Goal: Task Accomplishment & Management: Complete application form

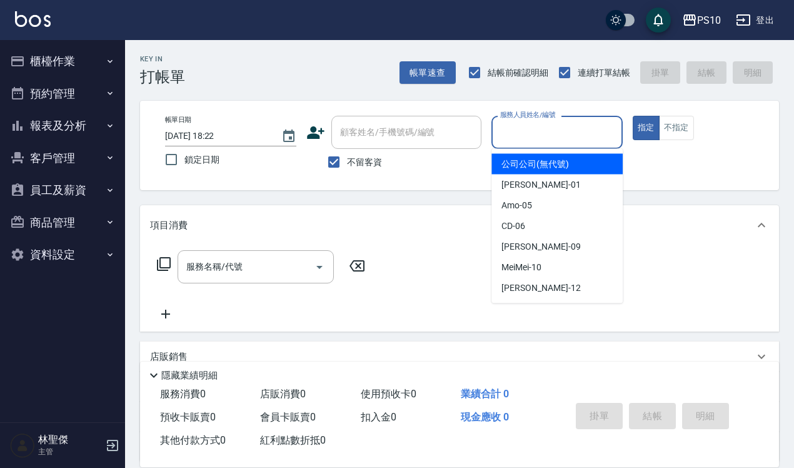
click at [390, 123] on input "服務人員姓名/編號" at bounding box center [557, 132] width 120 height 22
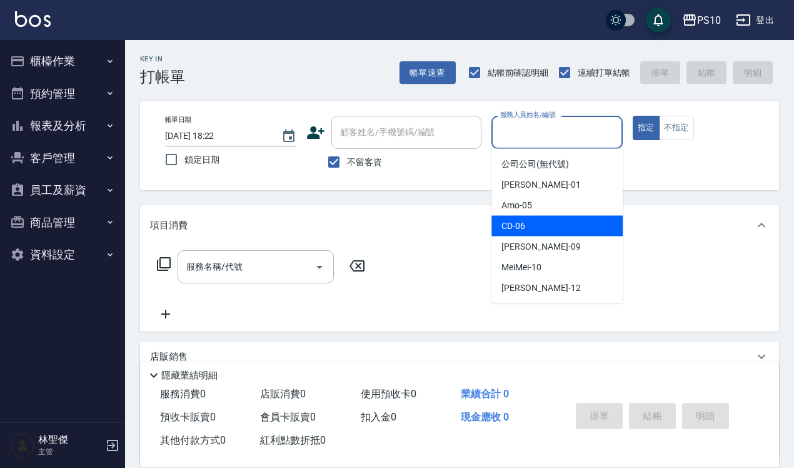
click at [390, 229] on div "CD -06" at bounding box center [556, 226] width 131 height 21
type input "CD-06"
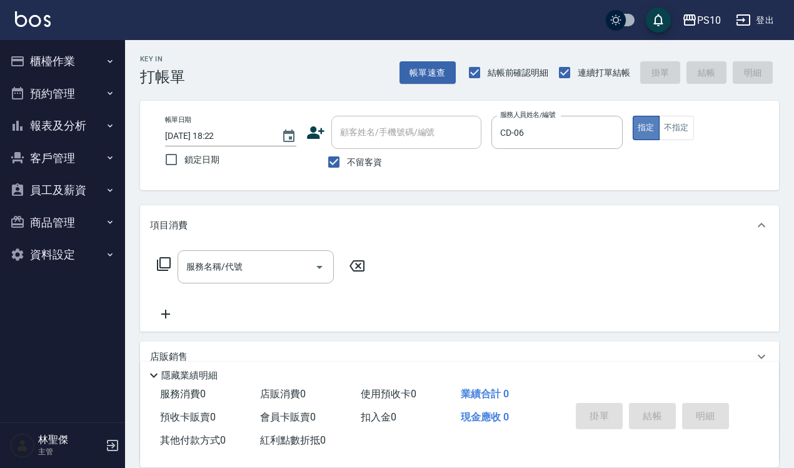
click at [390, 128] on button "指定" at bounding box center [646, 128] width 27 height 24
click at [198, 275] on input "服務名稱/代號" at bounding box center [246, 267] width 126 height 22
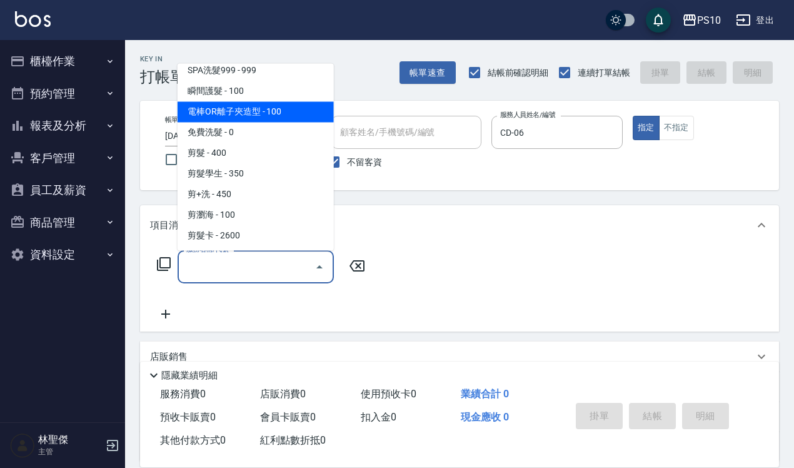
scroll to position [234, 0]
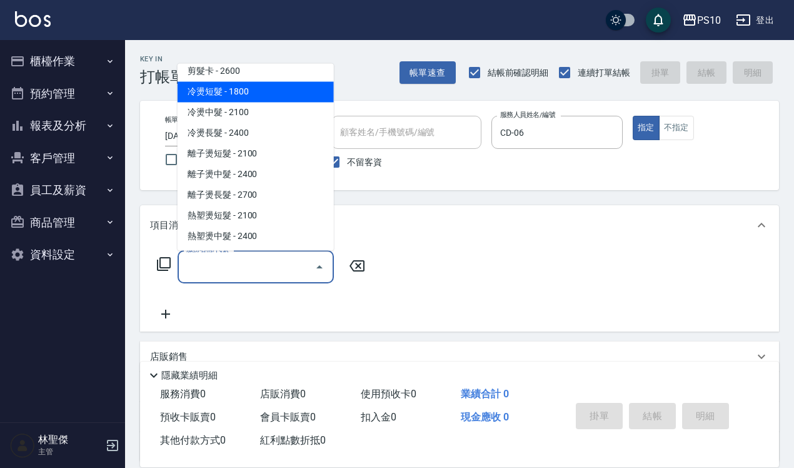
click at [251, 91] on span "冷燙短髮 - 1800" at bounding box center [256, 91] width 156 height 21
type input "冷燙短髮(301)"
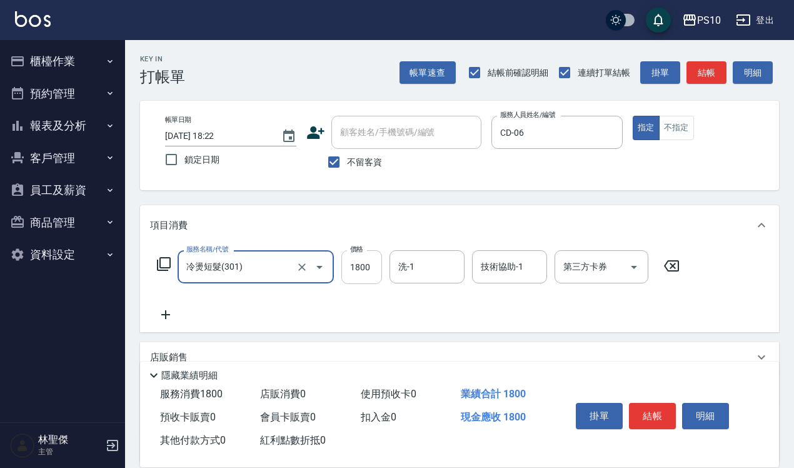
click at [366, 267] on input "1800" at bounding box center [361, 267] width 41 height 34
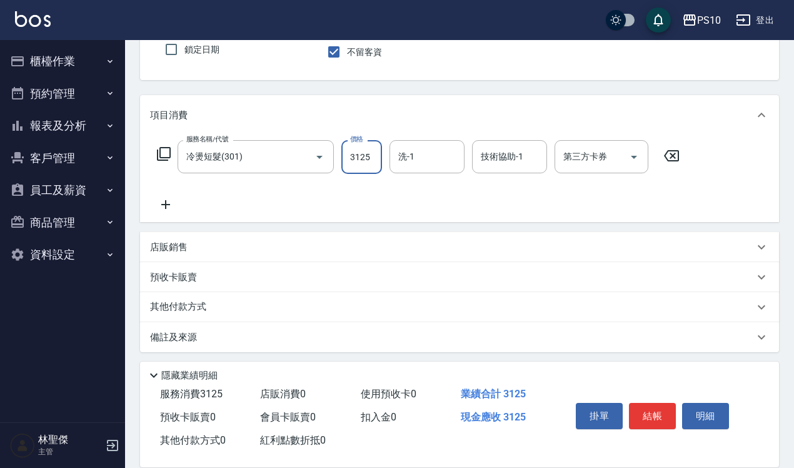
scroll to position [113, 0]
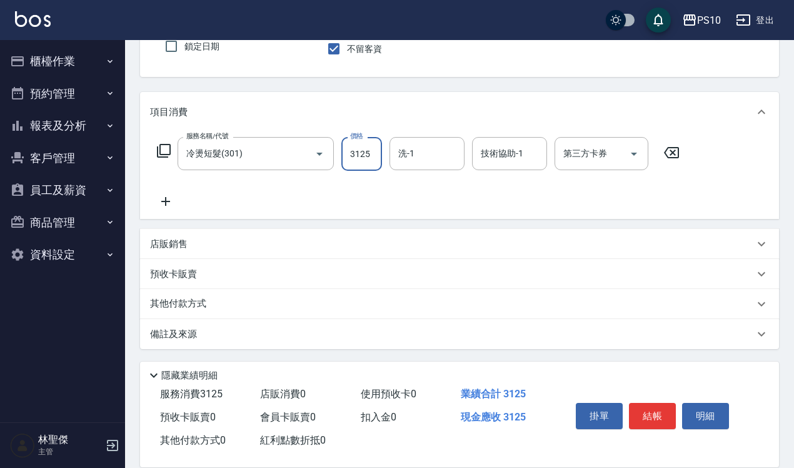
type input "3125"
click at [166, 204] on icon at bounding box center [165, 201] width 31 height 15
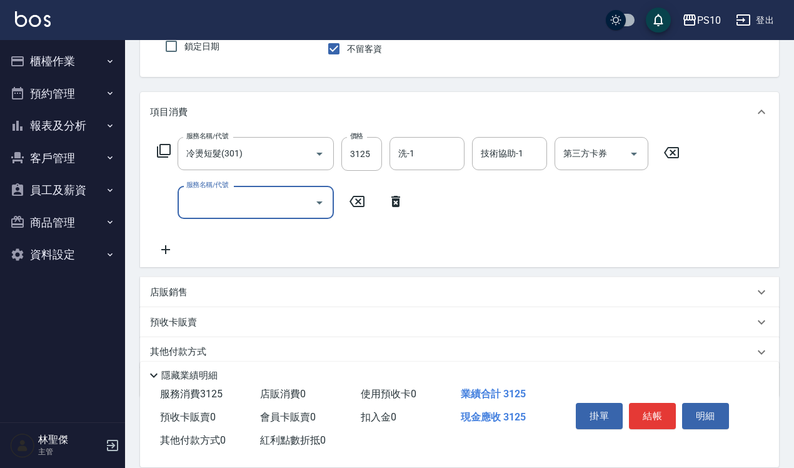
click at [204, 189] on div "服務名稱/代號" at bounding box center [256, 202] width 156 height 33
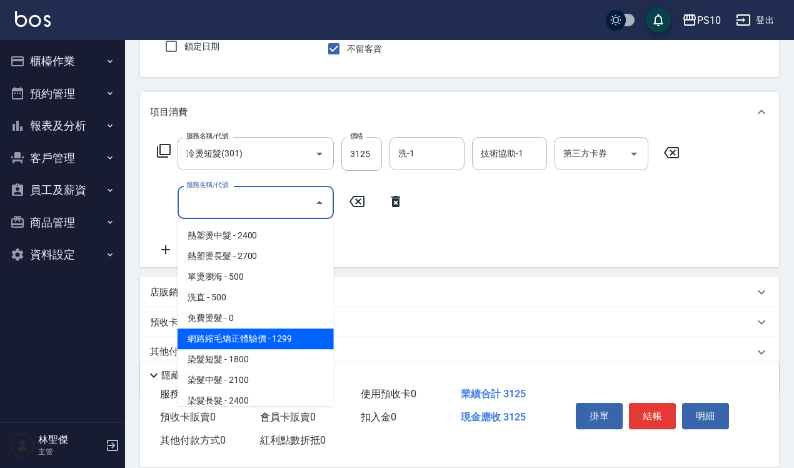
scroll to position [469, 0]
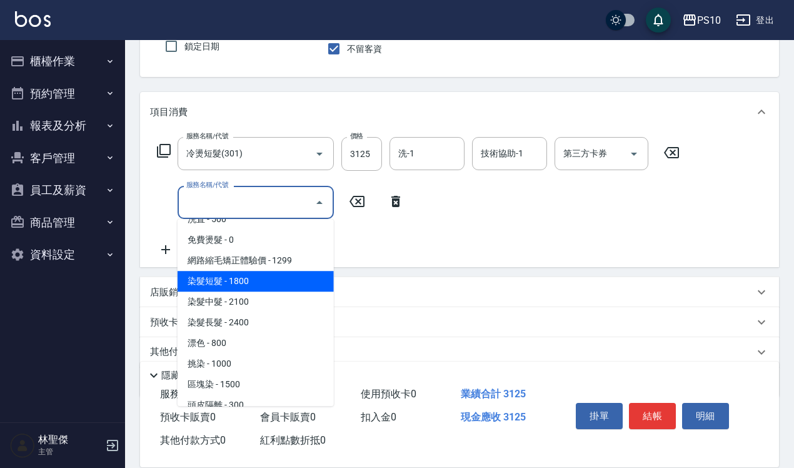
click at [245, 274] on span "染髮短髮 - 1800" at bounding box center [256, 281] width 156 height 21
type input "染髮短髮(401)"
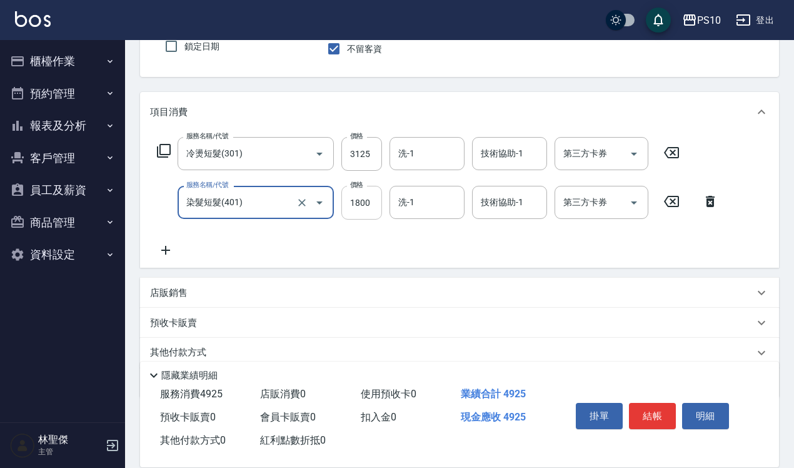
click at [363, 192] on input "1800" at bounding box center [361, 203] width 41 height 34
type input "3125"
click at [164, 261] on div "服務名稱/代號 冷燙短髮(301) 服務名稱/代號 價格 3125 價格 洗-1 洗-1 技術協助-1 技術協助-1 第三方卡券 第三方卡券 服務名稱/代號 …" at bounding box center [459, 200] width 639 height 136
click at [166, 255] on icon at bounding box center [165, 250] width 31 height 15
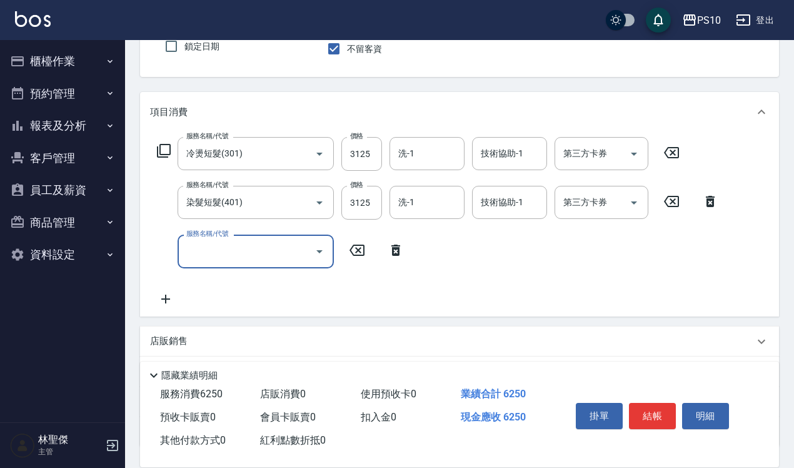
click at [186, 247] on input "服務名稱/代號" at bounding box center [246, 251] width 126 height 22
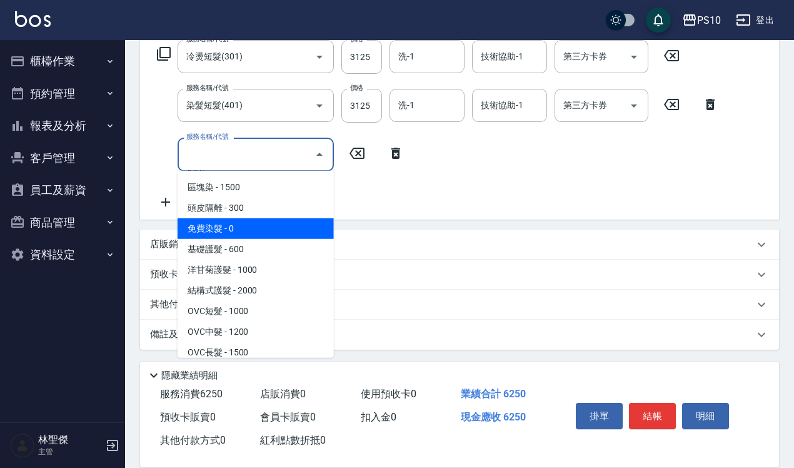
scroll to position [625, 0]
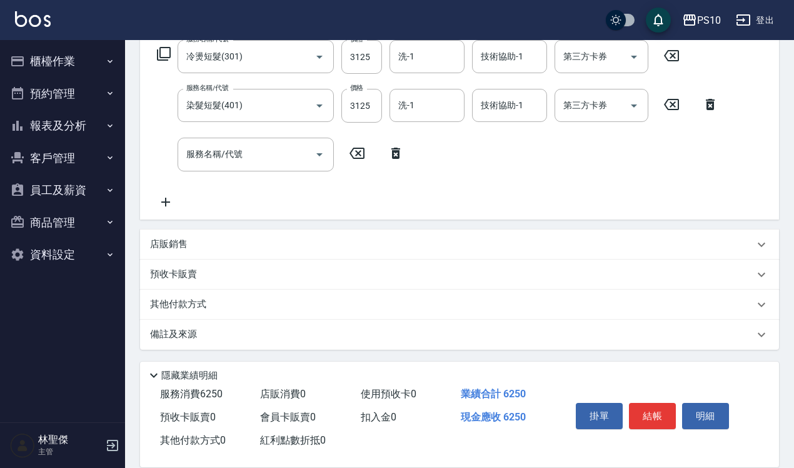
click at [390, 151] on icon at bounding box center [395, 153] width 9 height 11
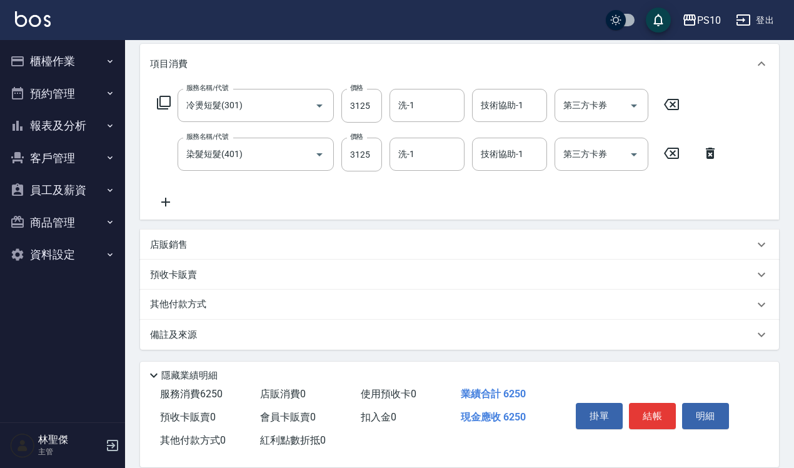
click at [159, 249] on p "店販銷售" at bounding box center [169, 244] width 38 height 13
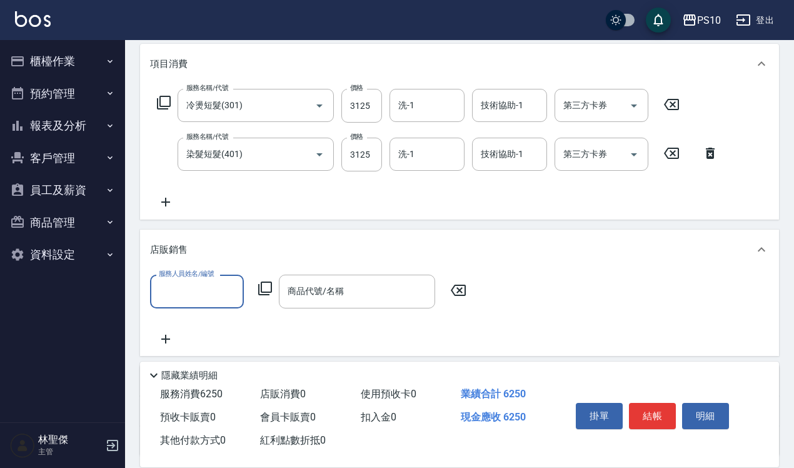
scroll to position [0, 0]
click at [176, 284] on input "服務人員姓名/編號" at bounding box center [197, 291] width 83 height 22
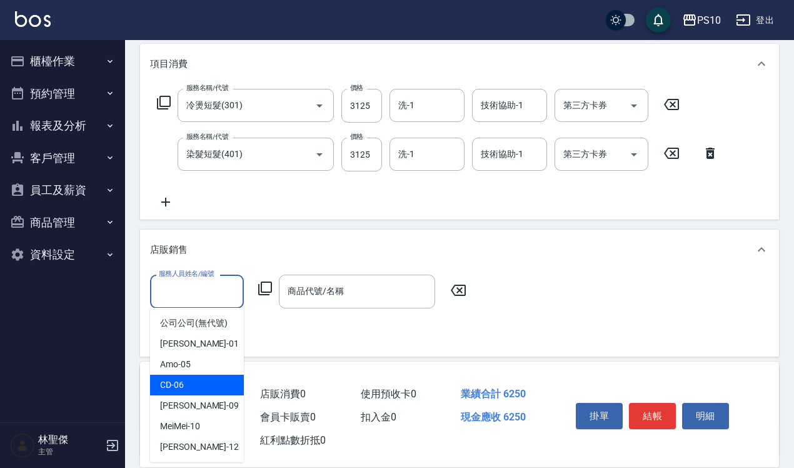
click at [172, 359] on span "CD -06" at bounding box center [172, 384] width 24 height 13
type input "CD-06"
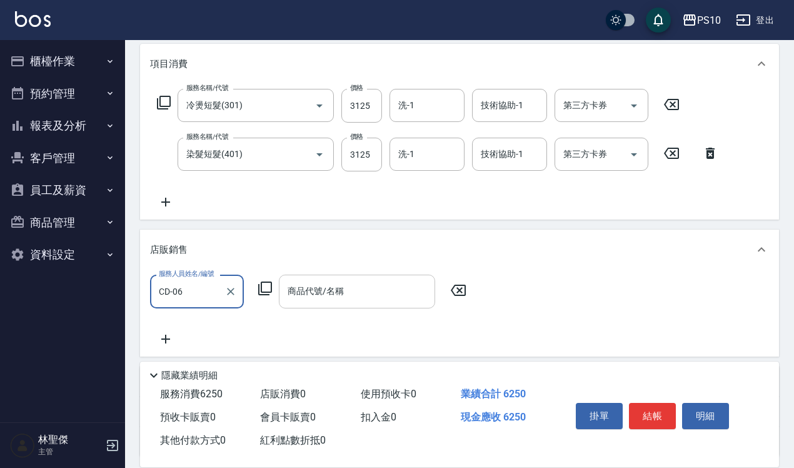
click at [292, 288] on div "商品代號/名稱 商品代號/名稱" at bounding box center [357, 290] width 156 height 33
click at [266, 292] on icon at bounding box center [265, 288] width 15 height 15
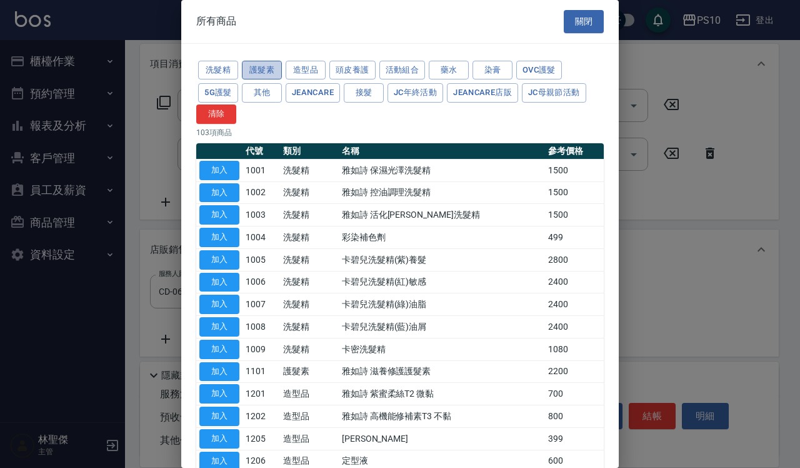
click at [269, 77] on button "護髮素" at bounding box center [262, 70] width 40 height 19
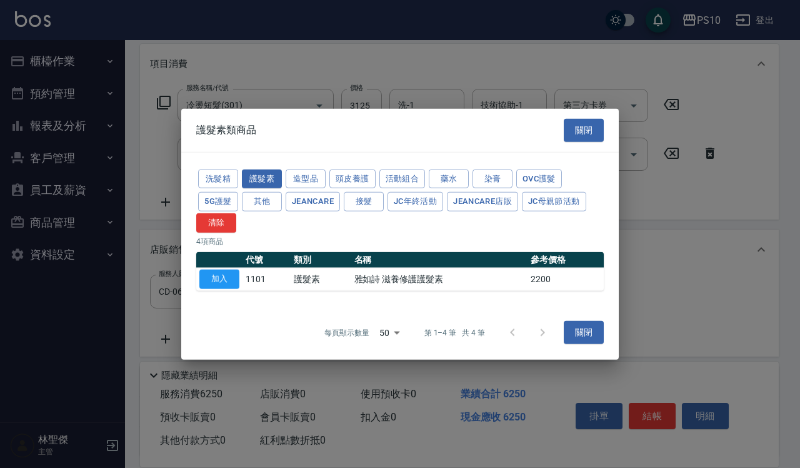
click at [386, 264] on th "名稱" at bounding box center [439, 259] width 176 height 16
click at [226, 280] on button "加入" at bounding box center [219, 278] width 40 height 19
type input "雅如詩 滋養修護護髮素"
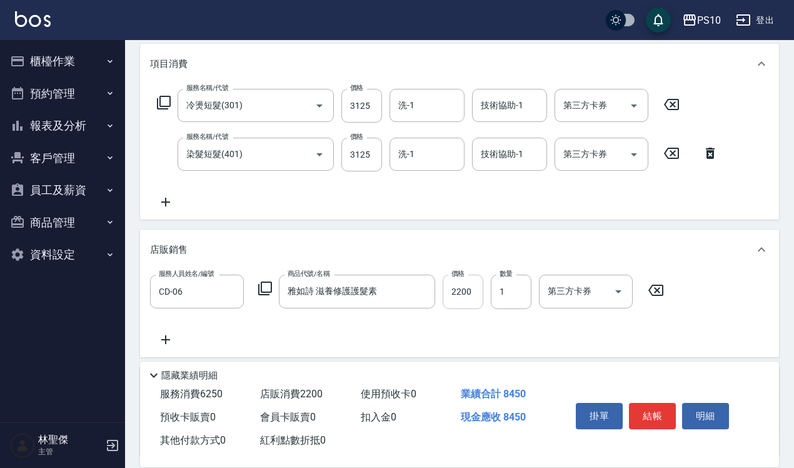
click at [390, 279] on input "2200" at bounding box center [463, 291] width 41 height 34
click at [390, 292] on input "1760" at bounding box center [463, 291] width 41 height 34
type input "1760"
click at [347, 101] on input "3125" at bounding box center [361, 106] width 41 height 34
click at [363, 108] on input "3125" at bounding box center [361, 106] width 41 height 34
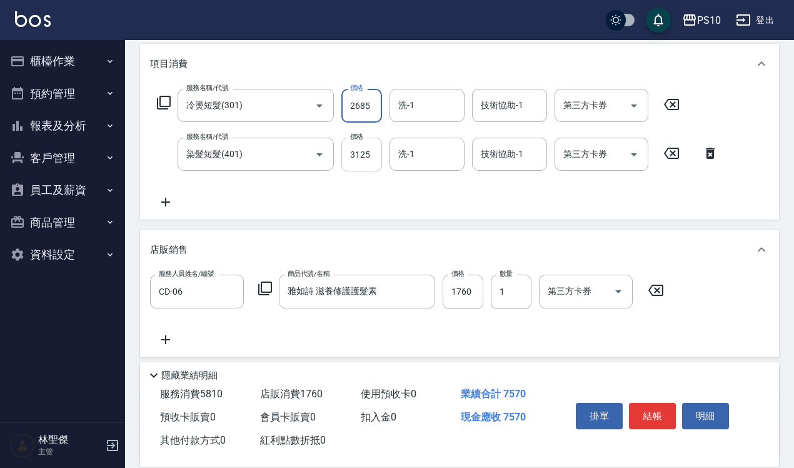
type input "2685"
click at [358, 147] on input "3125" at bounding box center [361, 155] width 41 height 34
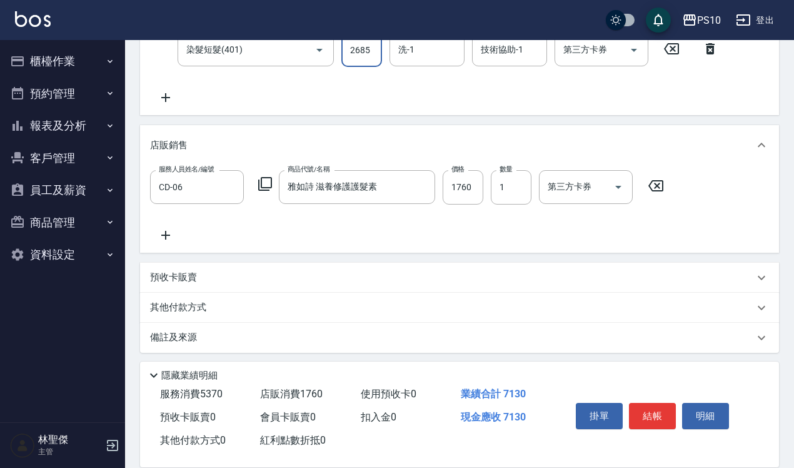
scroll to position [269, 0]
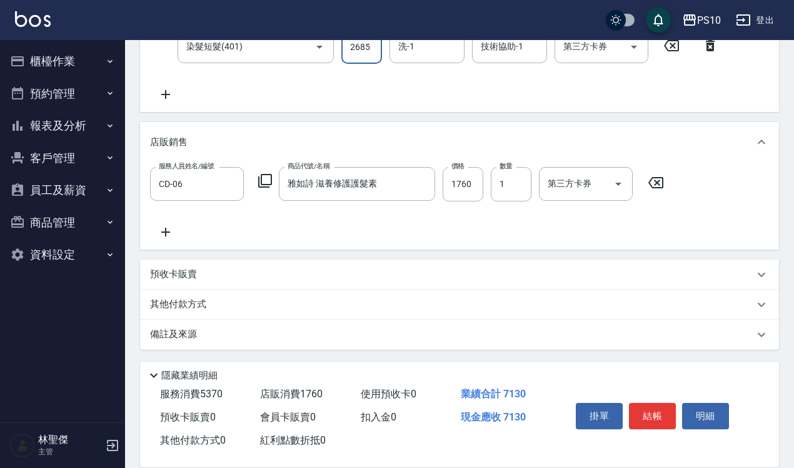
type input "2685"
click at [193, 270] on p "預收卡販賣" at bounding box center [173, 274] width 47 height 13
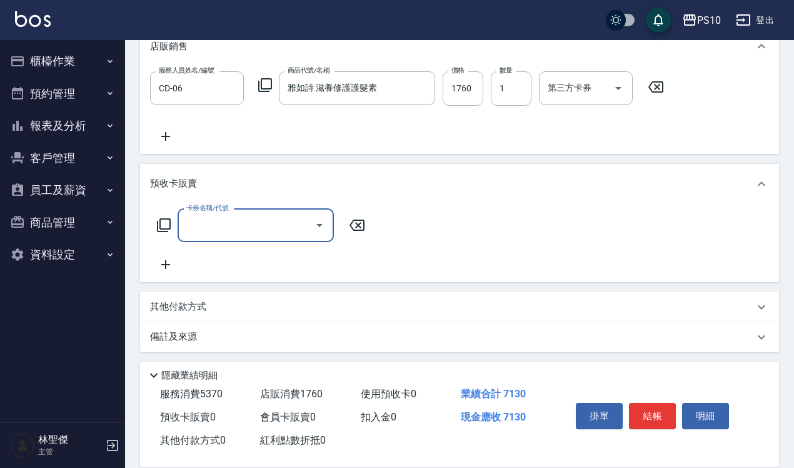
scroll to position [367, 0]
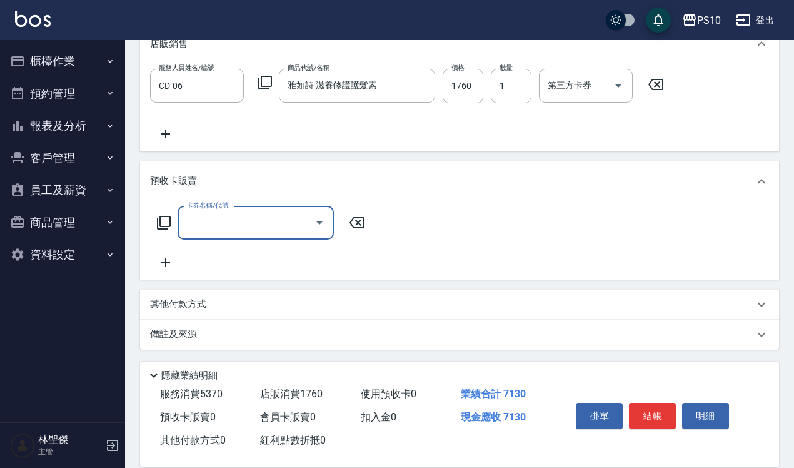
click at [361, 222] on icon at bounding box center [356, 222] width 31 height 15
click at [358, 223] on icon at bounding box center [356, 222] width 15 height 11
click at [186, 336] on p "備註及來源" at bounding box center [173, 334] width 47 height 13
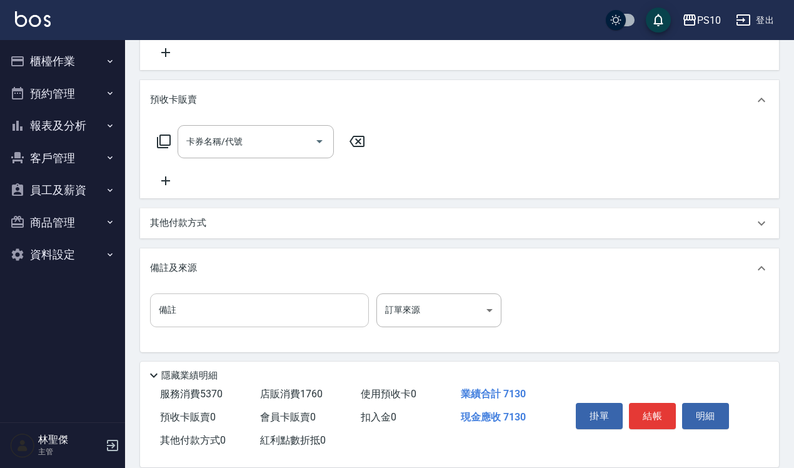
scroll to position [451, 0]
click at [193, 209] on div "其他付款方式" at bounding box center [459, 221] width 639 height 30
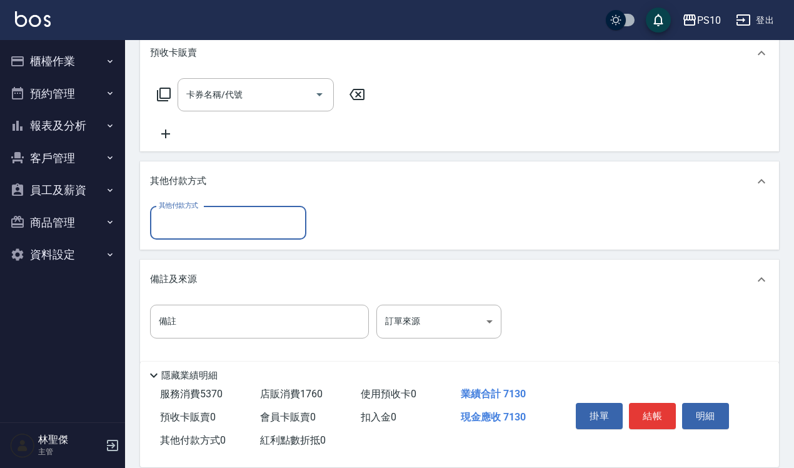
scroll to position [509, 0]
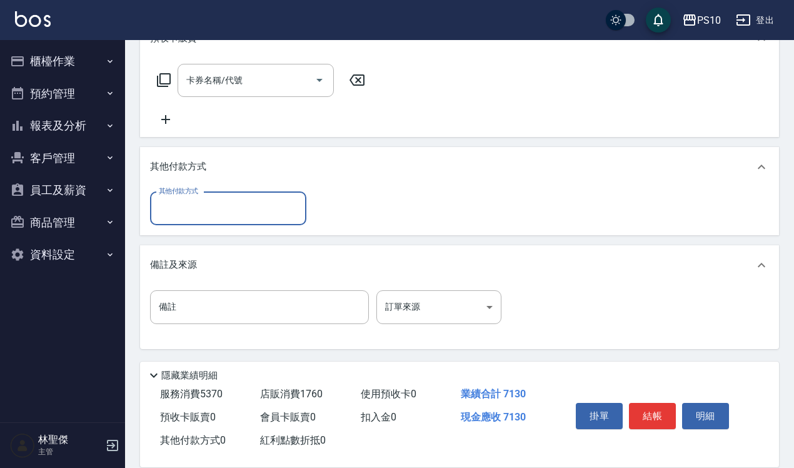
click at [358, 76] on icon at bounding box center [356, 80] width 31 height 15
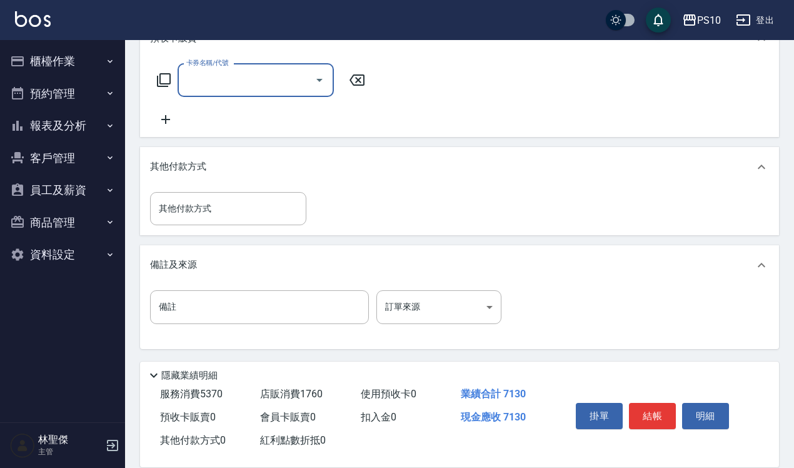
click at [197, 273] on div "備註及來源" at bounding box center [459, 265] width 639 height 40
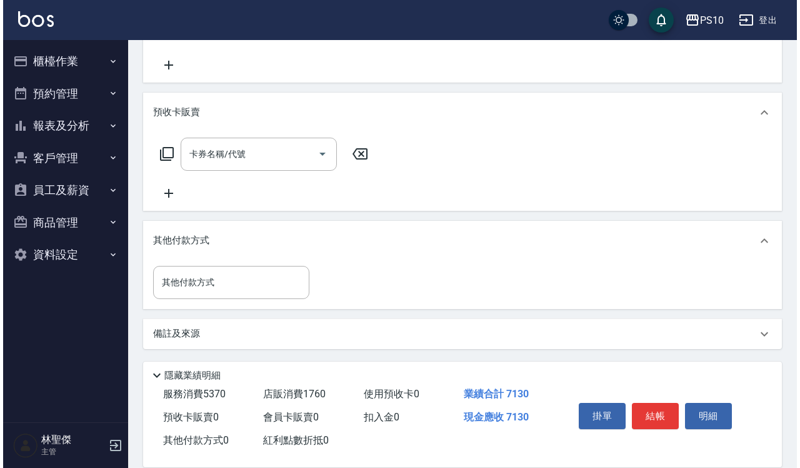
scroll to position [435, 0]
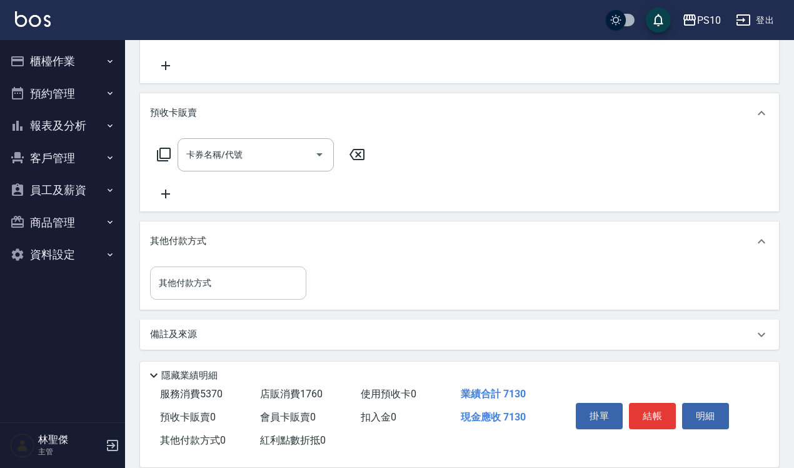
click at [183, 284] on input "其他付款方式" at bounding box center [228, 283] width 145 height 22
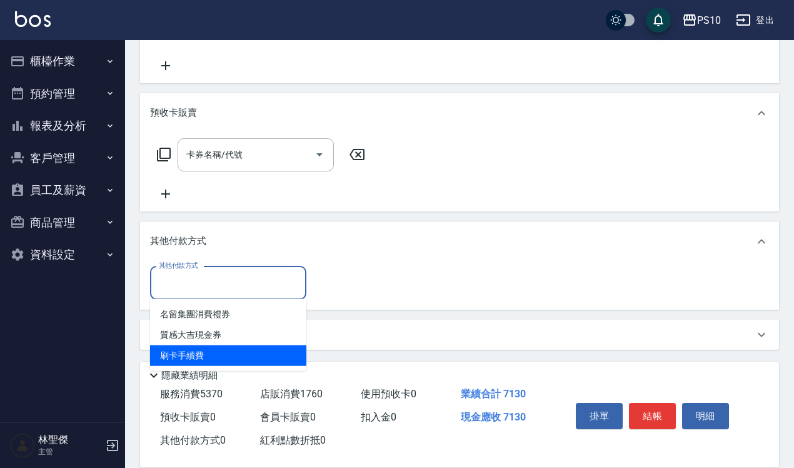
click at [186, 358] on span "刷卡手續費" at bounding box center [228, 355] width 156 height 21
type input "刷卡手續費"
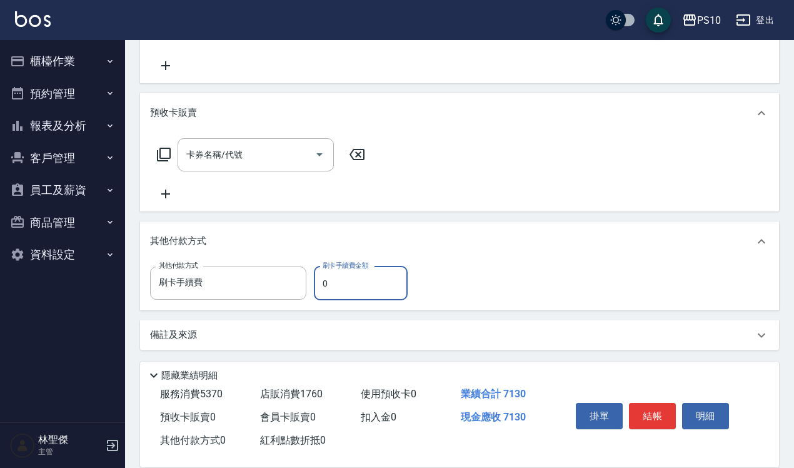
click at [326, 277] on input "0" at bounding box center [361, 283] width 94 height 34
click at [361, 151] on icon at bounding box center [356, 154] width 31 height 15
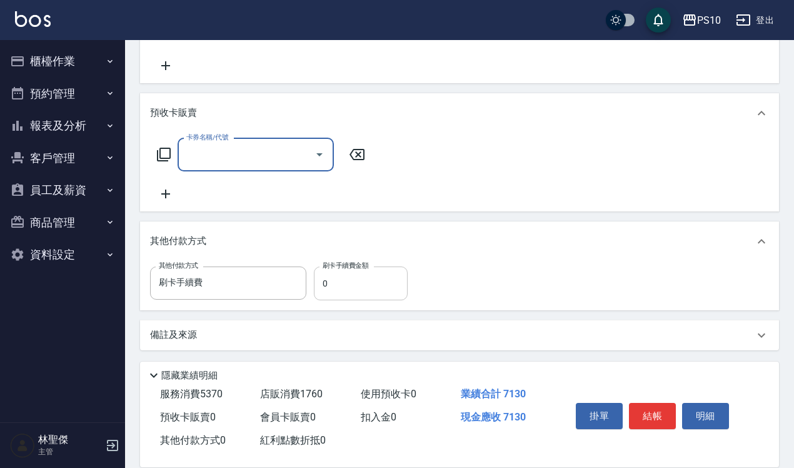
click at [343, 289] on input "0" at bounding box center [361, 283] width 94 height 34
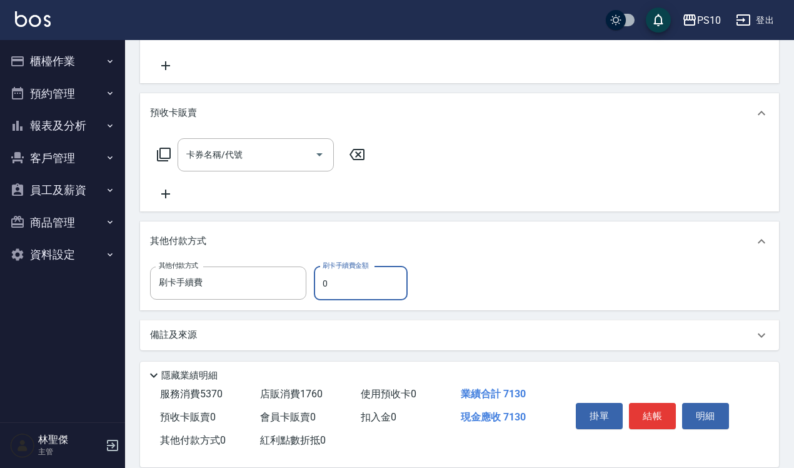
click at [344, 291] on input "0" at bounding box center [361, 283] width 94 height 34
type input "7130"
drag, startPoint x: 657, startPoint y: 404, endPoint x: 658, endPoint y: 416, distance: 11.3
click at [390, 359] on button "結帳" at bounding box center [652, 416] width 47 height 26
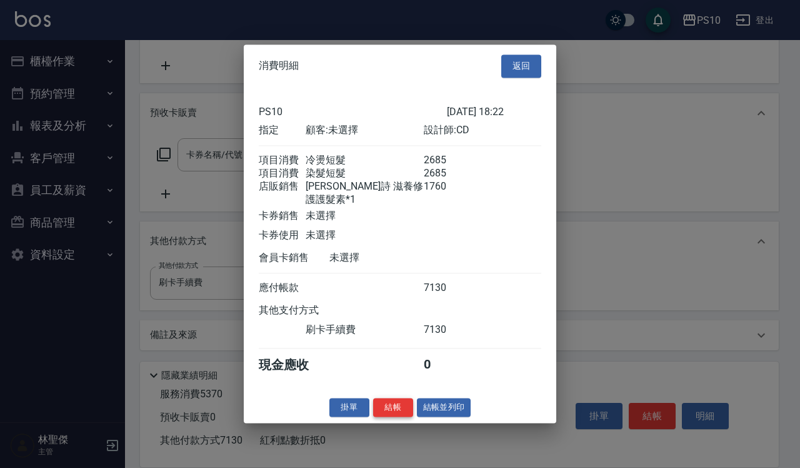
click at [390, 359] on button "結帳" at bounding box center [393, 407] width 40 height 19
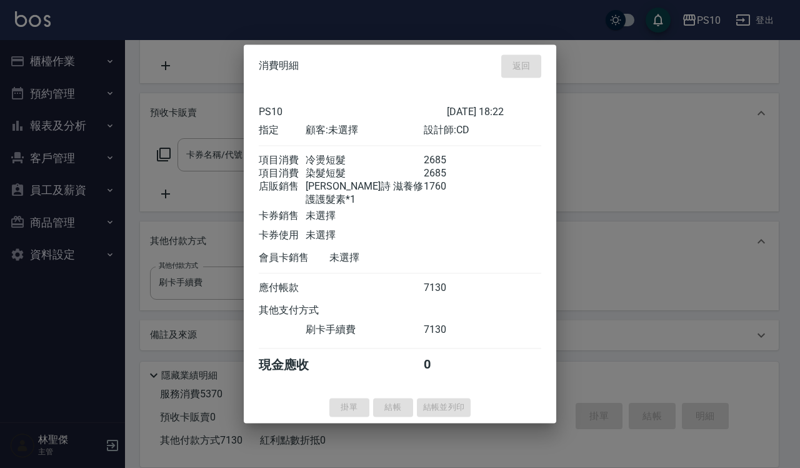
type input "[DATE] 18:24"
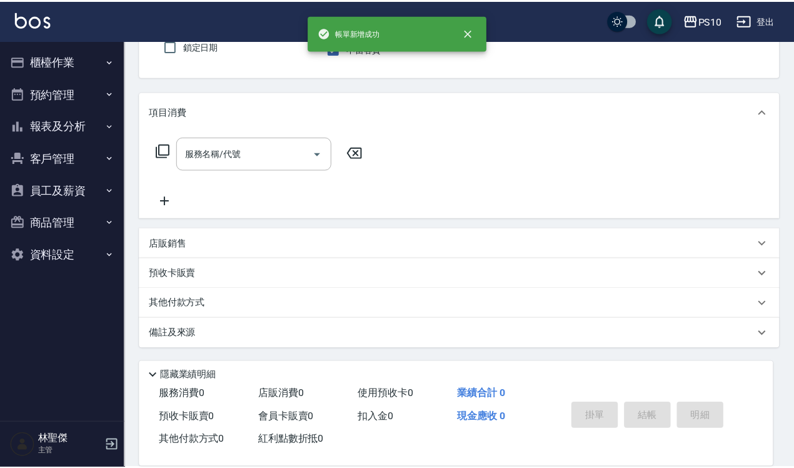
scroll to position [0, 0]
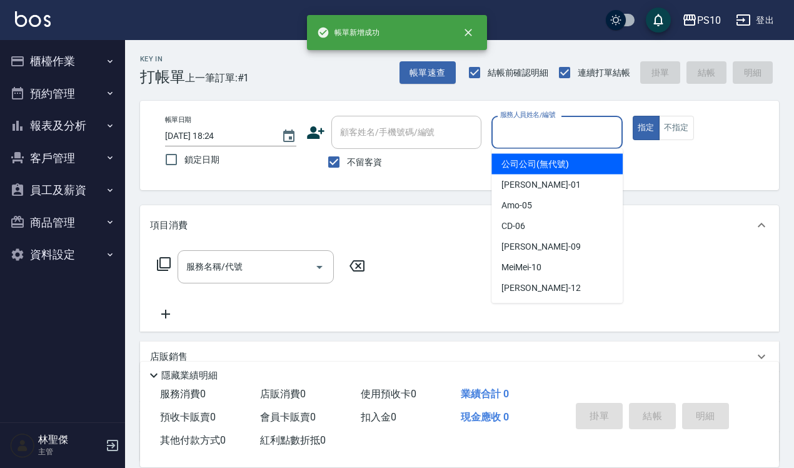
click at [390, 139] on input "服務人員姓名/編號" at bounding box center [557, 132] width 120 height 22
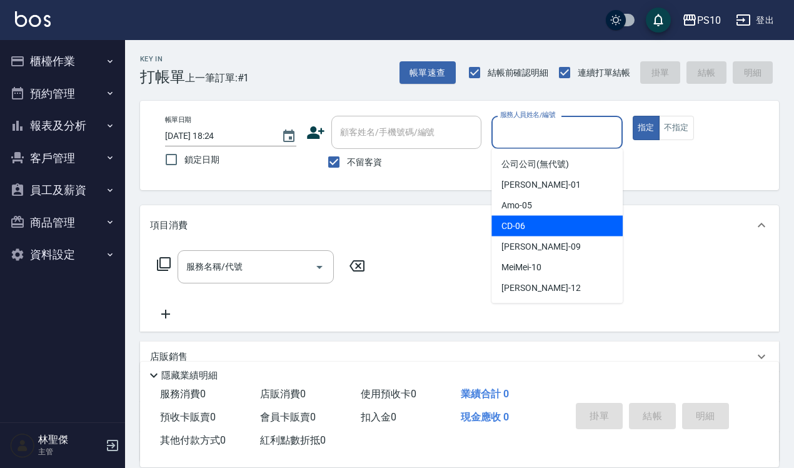
click at [390, 227] on span "CD -06" at bounding box center [513, 225] width 24 height 13
type input "CD-06"
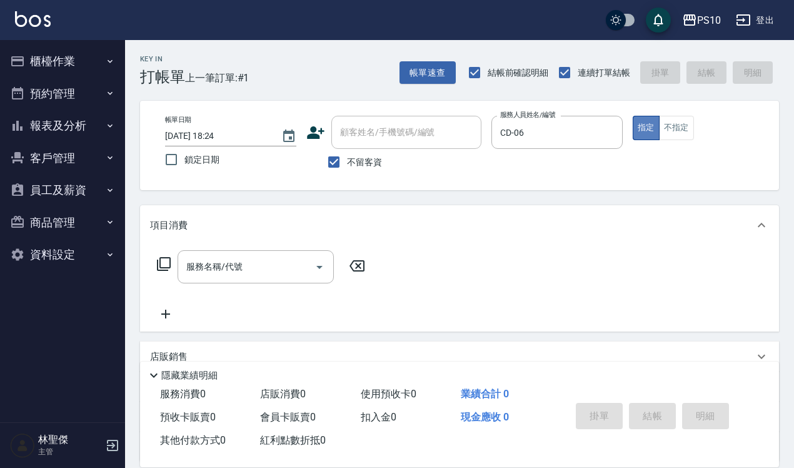
click at [390, 129] on button "指定" at bounding box center [646, 128] width 27 height 24
click at [201, 266] on input "服務名稱/代號" at bounding box center [246, 267] width 126 height 22
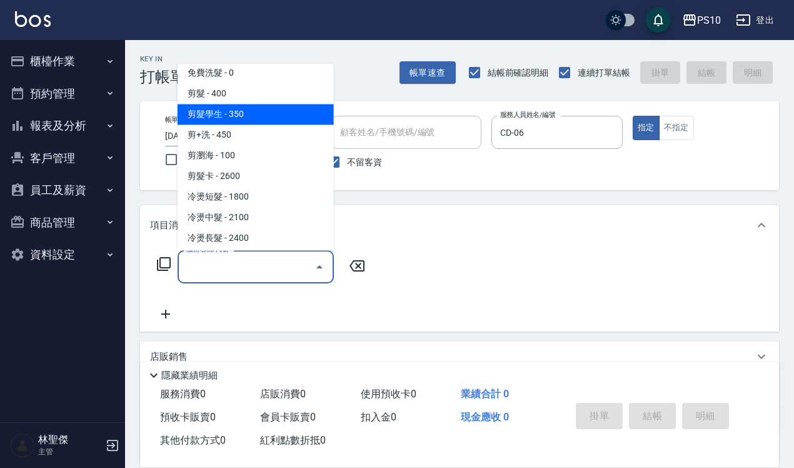
scroll to position [156, 0]
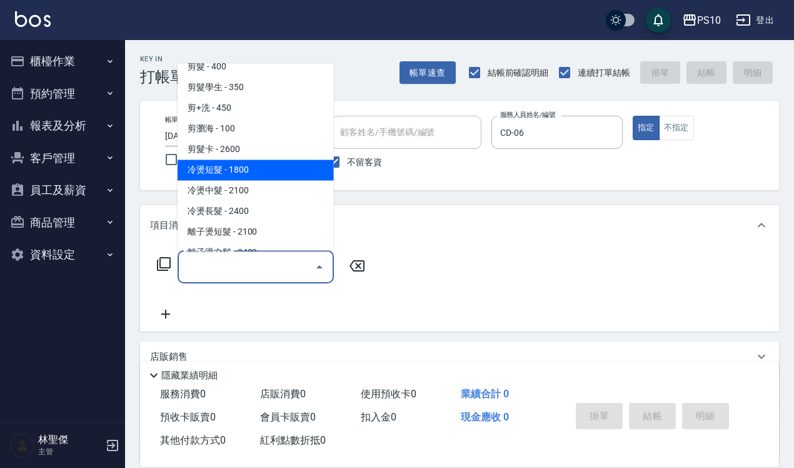
click at [258, 166] on span "冷燙短髮 - 1800" at bounding box center [256, 169] width 156 height 21
type input "冷燙短髮(301)"
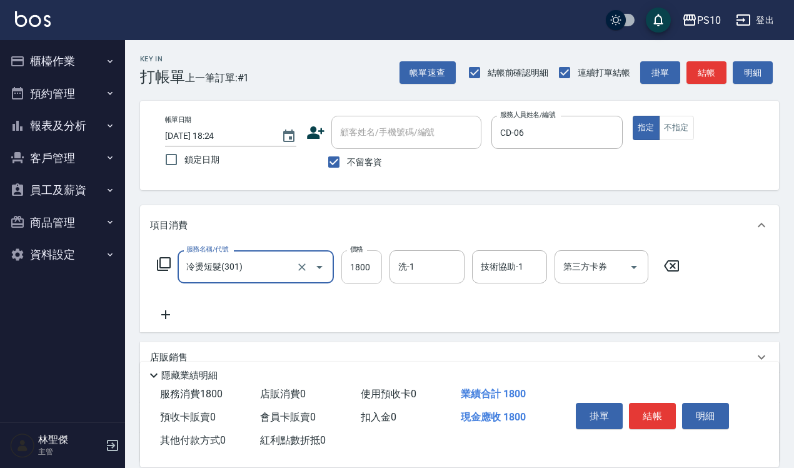
click at [356, 260] on input "1800" at bounding box center [361, 267] width 41 height 34
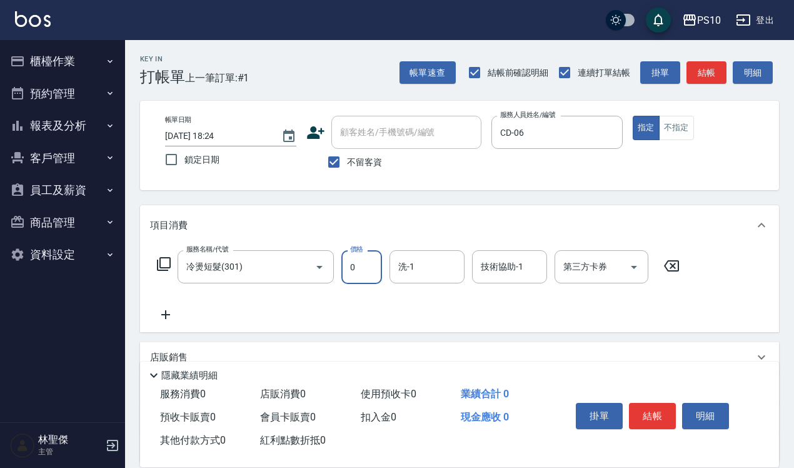
click at [354, 260] on input "0" at bounding box center [361, 267] width 41 height 34
type input "2685"
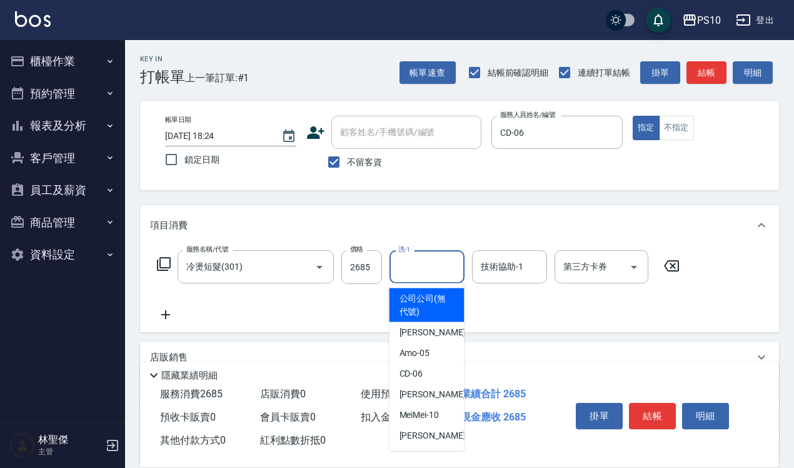
click at [390, 259] on input "洗-1" at bounding box center [427, 267] width 64 height 22
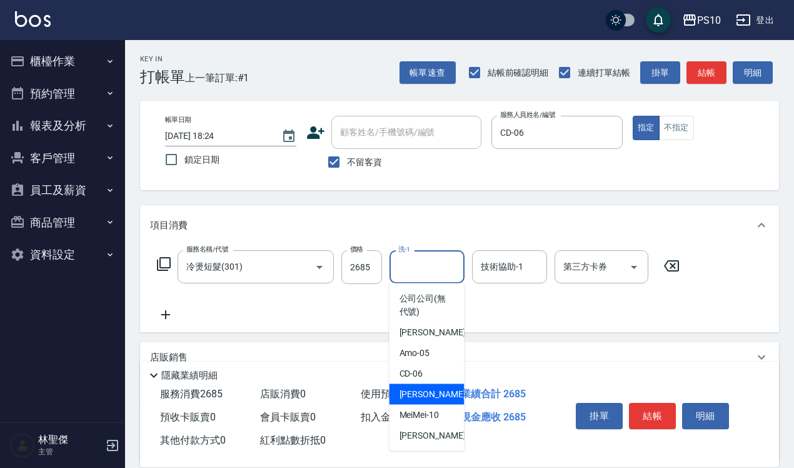
click at [390, 359] on span "[PERSON_NAME] -09" at bounding box center [438, 394] width 79 height 13
type input "[PERSON_NAME]-09"
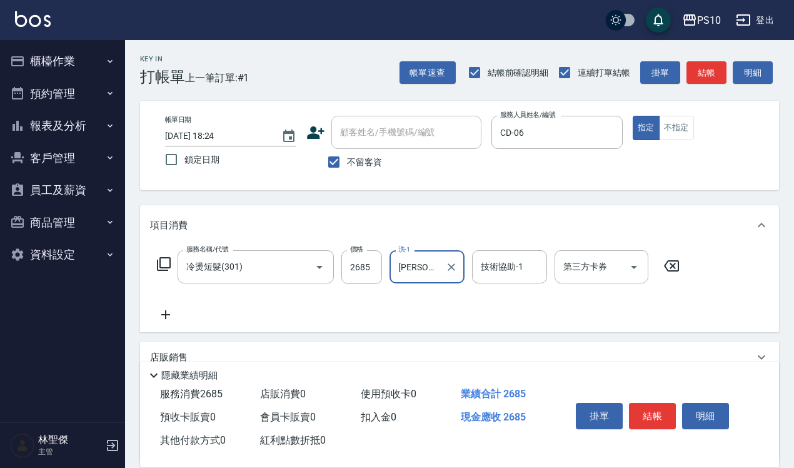
click at [158, 318] on icon at bounding box center [165, 314] width 31 height 15
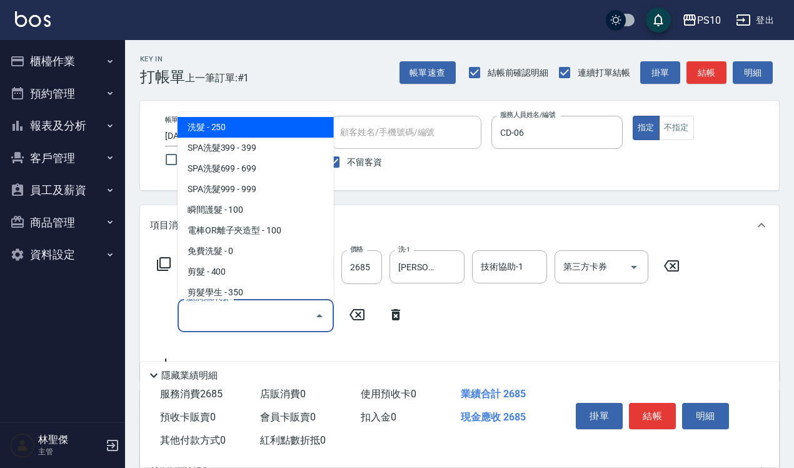
click at [211, 313] on input "服務名稱/代號" at bounding box center [246, 315] width 126 height 22
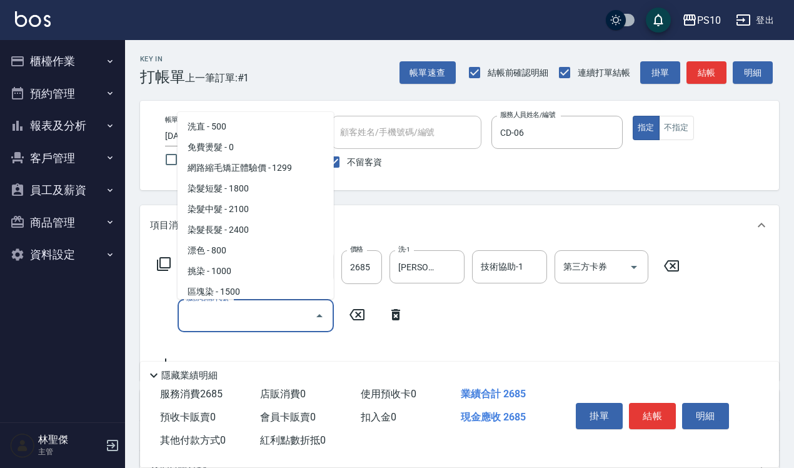
scroll to position [469, 0]
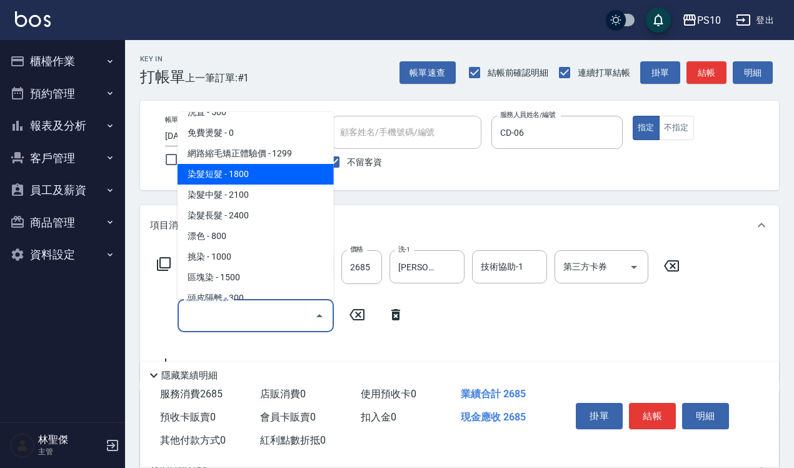
click at [264, 169] on span "染髮短髮 - 1800" at bounding box center [256, 174] width 156 height 21
type input "染髮短髮(401)"
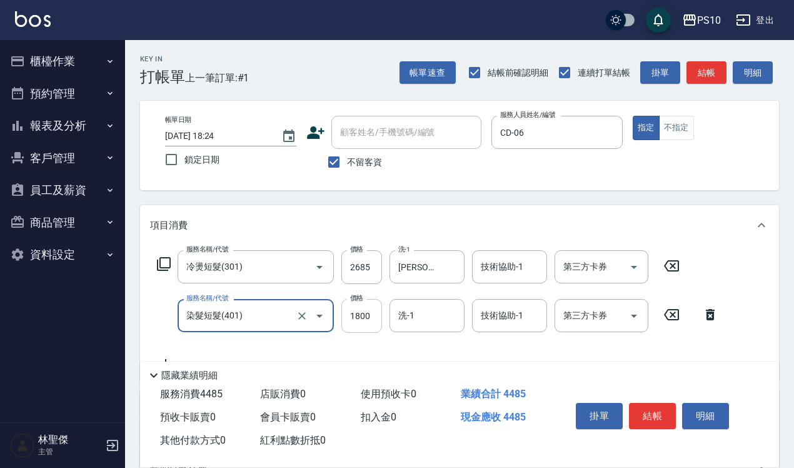
click at [355, 316] on input "1800" at bounding box center [361, 316] width 41 height 34
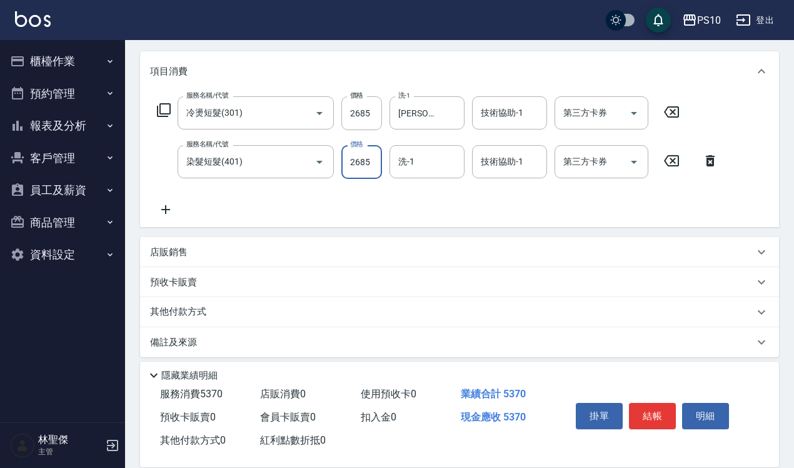
scroll to position [161, 0]
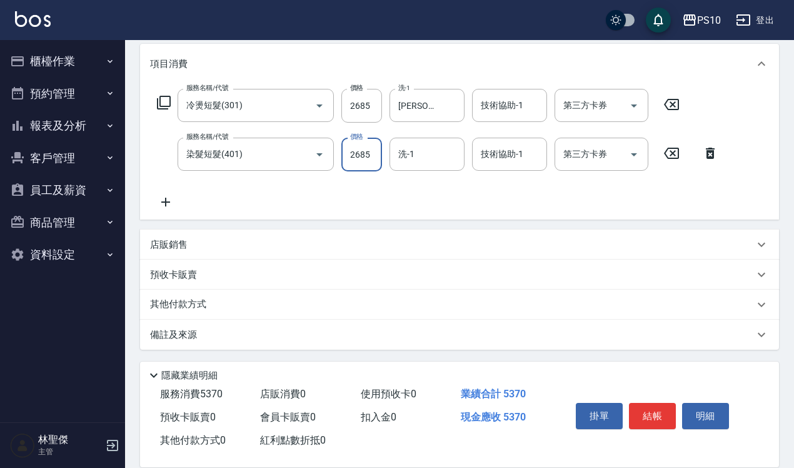
type input "2685"
click at [179, 247] on p "店販銷售" at bounding box center [169, 244] width 38 height 13
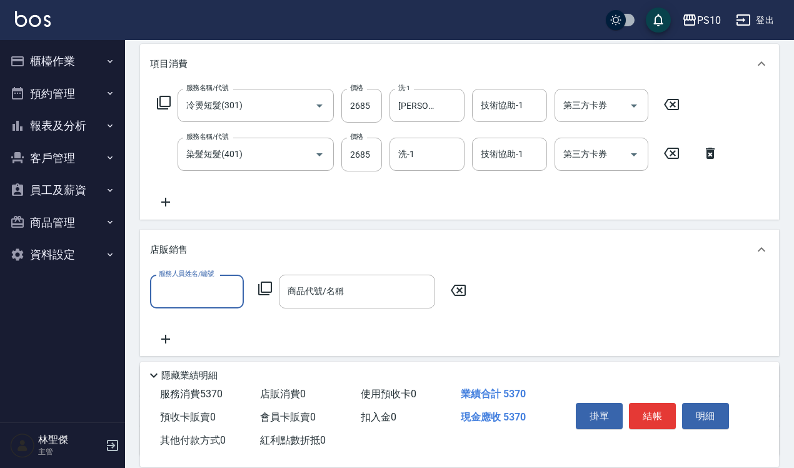
scroll to position [0, 0]
click at [390, 289] on icon at bounding box center [458, 290] width 31 height 15
click at [390, 286] on icon at bounding box center [458, 290] width 31 height 15
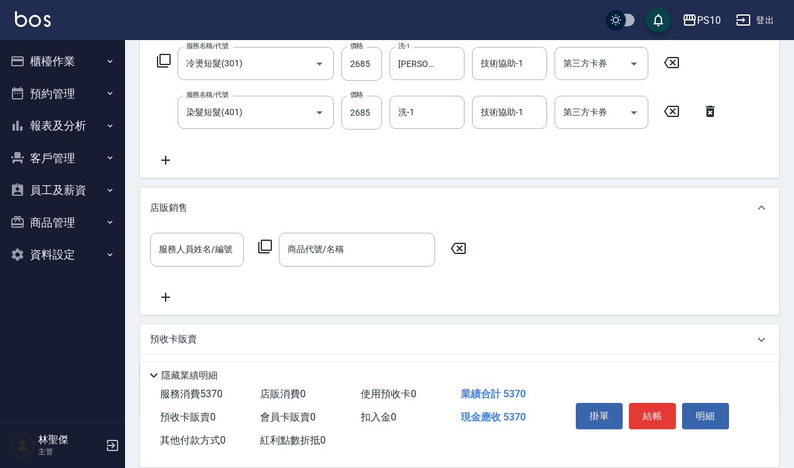
scroll to position [268, 0]
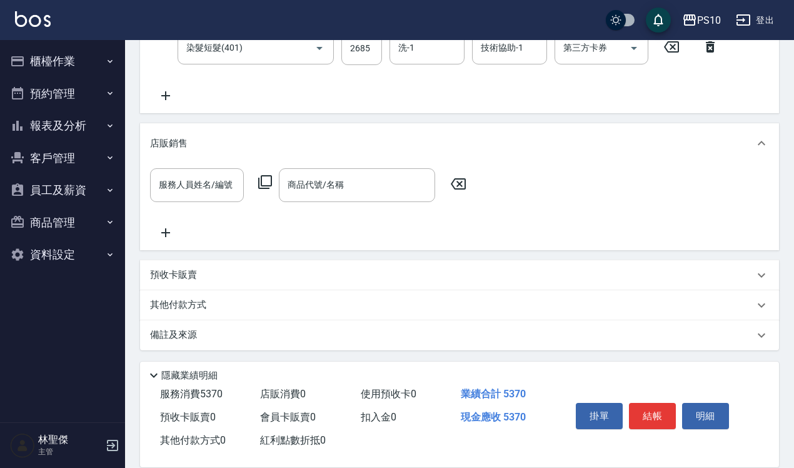
click at [191, 306] on p "其他付款方式" at bounding box center [181, 305] width 63 height 14
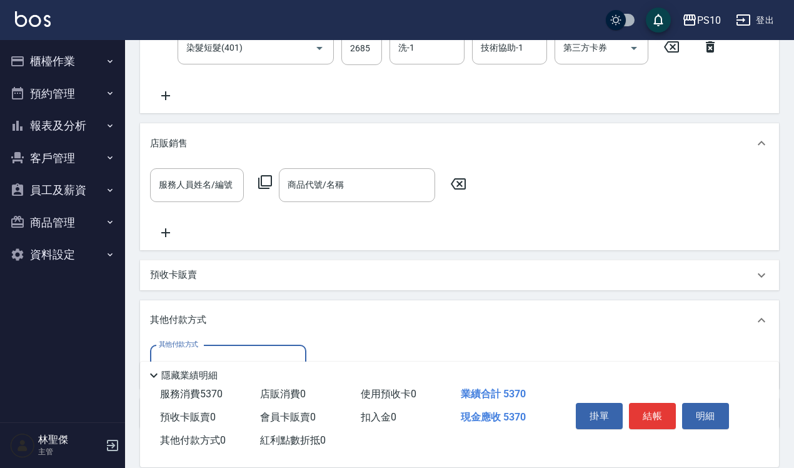
scroll to position [346, 0]
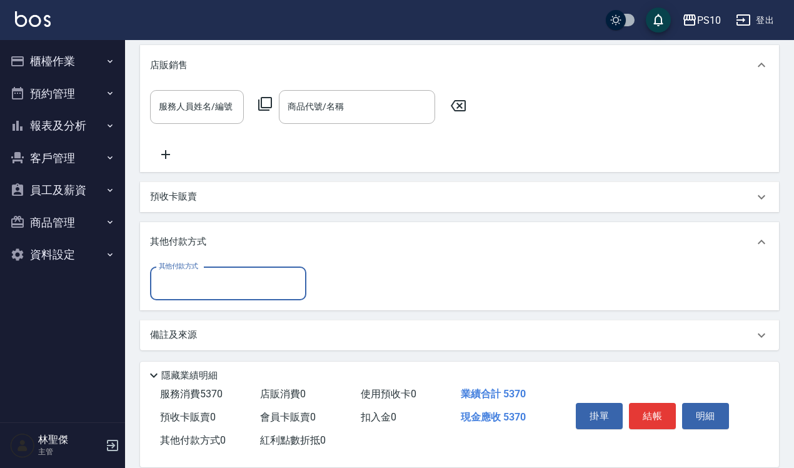
click at [184, 283] on input "其他付款方式" at bounding box center [228, 284] width 145 height 22
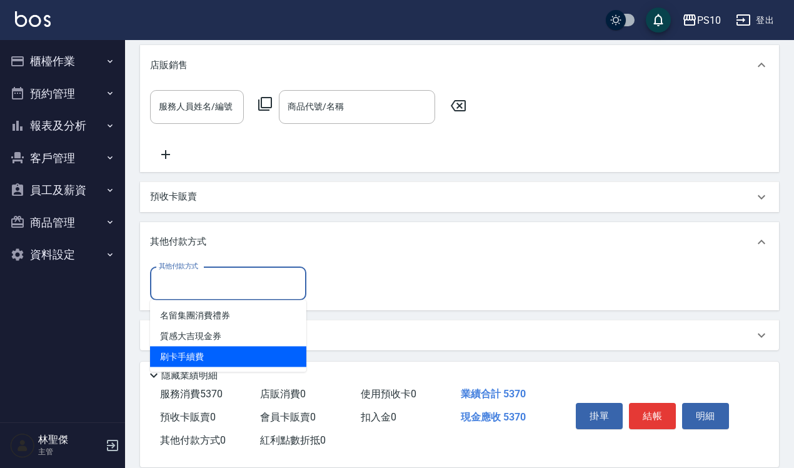
click at [188, 352] on span "刷卡手續費" at bounding box center [228, 356] width 156 height 21
type input "刷卡手續費"
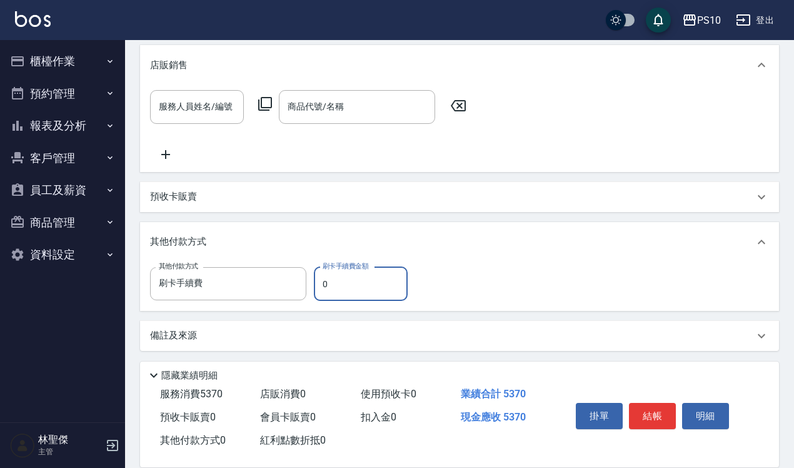
click at [332, 285] on input "0" at bounding box center [361, 284] width 94 height 34
click at [390, 104] on icon at bounding box center [458, 105] width 31 height 15
type input "0"
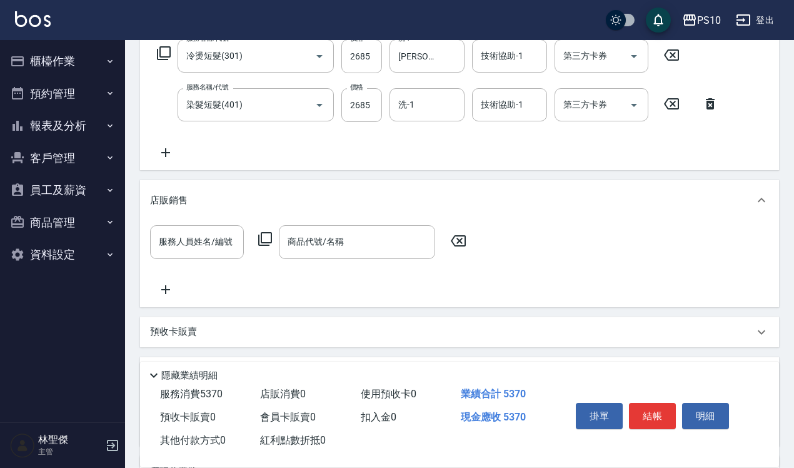
scroll to position [0, 0]
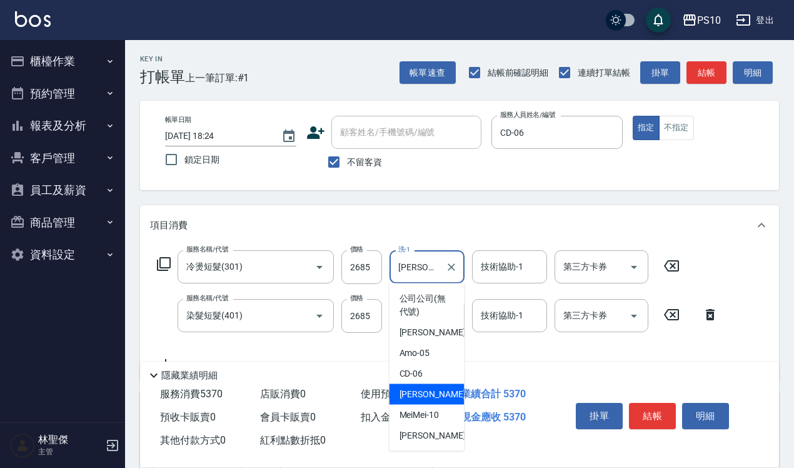
click at [390, 269] on input "[PERSON_NAME]-09" at bounding box center [417, 267] width 45 height 22
click at [390, 268] on icon "Clear" at bounding box center [452, 267] width 8 height 8
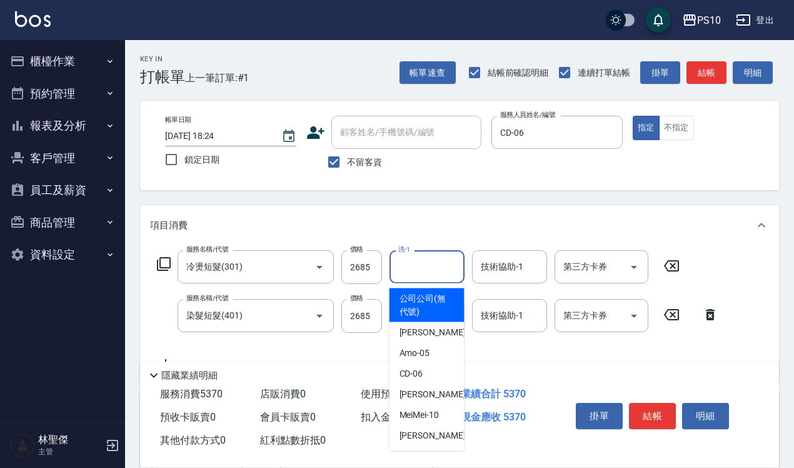
click at [390, 313] on span "公司公司 (無代號)" at bounding box center [426, 305] width 55 height 26
type input "公司公司(無代號)"
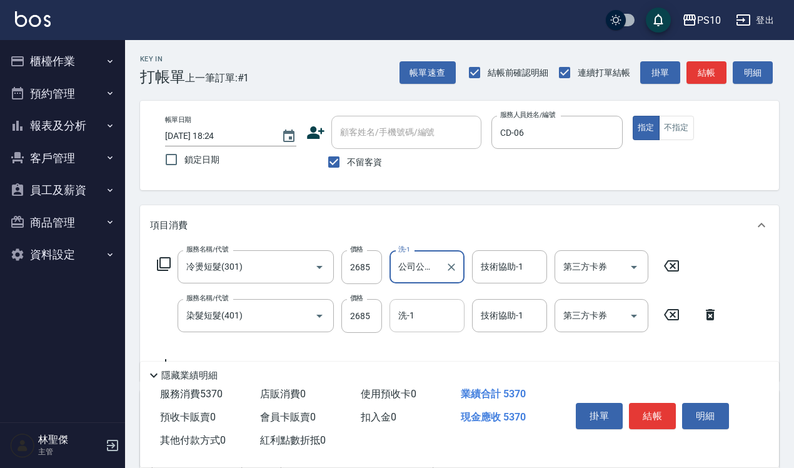
click at [390, 311] on input "洗-1" at bounding box center [427, 315] width 64 height 22
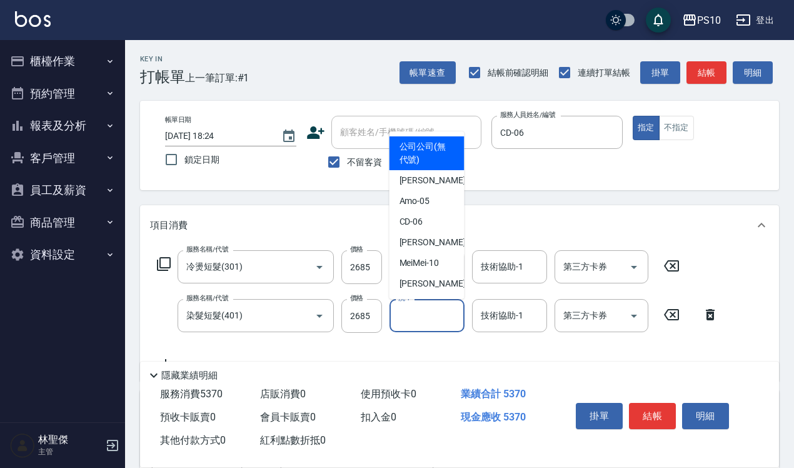
click at [390, 311] on input "洗-1" at bounding box center [427, 315] width 64 height 22
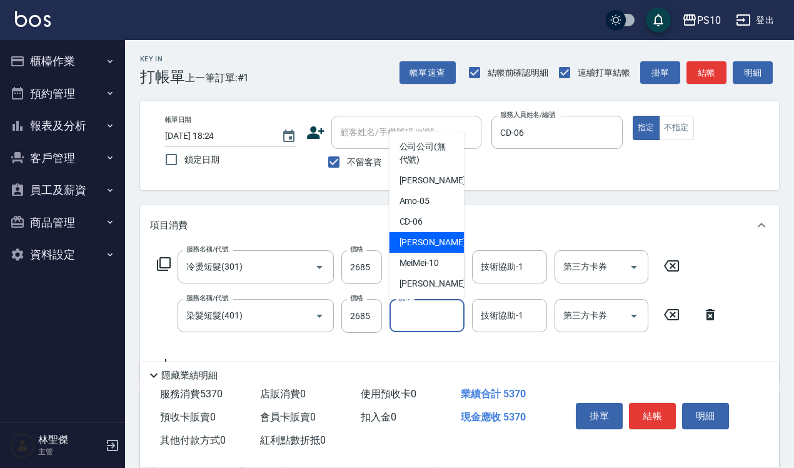
click at [390, 238] on span "[PERSON_NAME] -09" at bounding box center [438, 242] width 79 height 13
type input "[PERSON_NAME]-09"
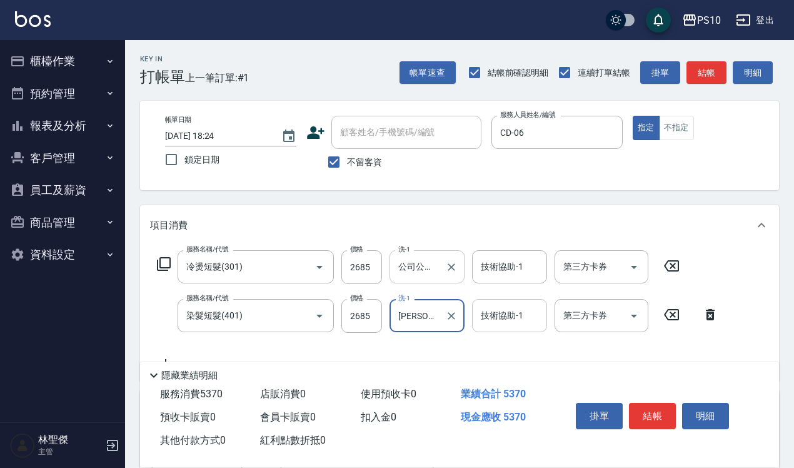
click at [390, 314] on input "技術協助-1" at bounding box center [510, 315] width 64 height 22
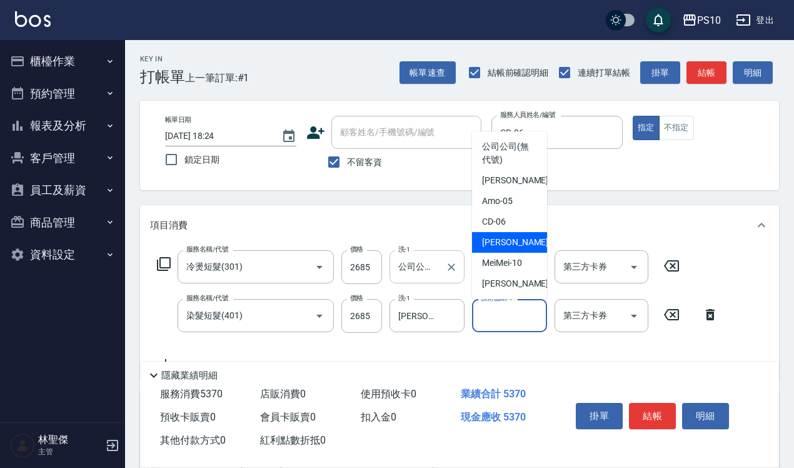
click at [390, 243] on div "[PERSON_NAME] -09" at bounding box center [509, 242] width 75 height 21
type input "[PERSON_NAME]-09"
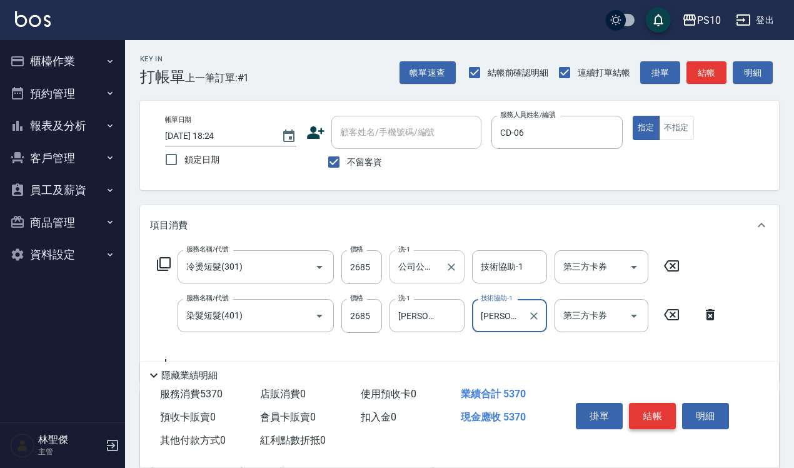
click at [390, 359] on button "結帳" at bounding box center [652, 416] width 47 height 26
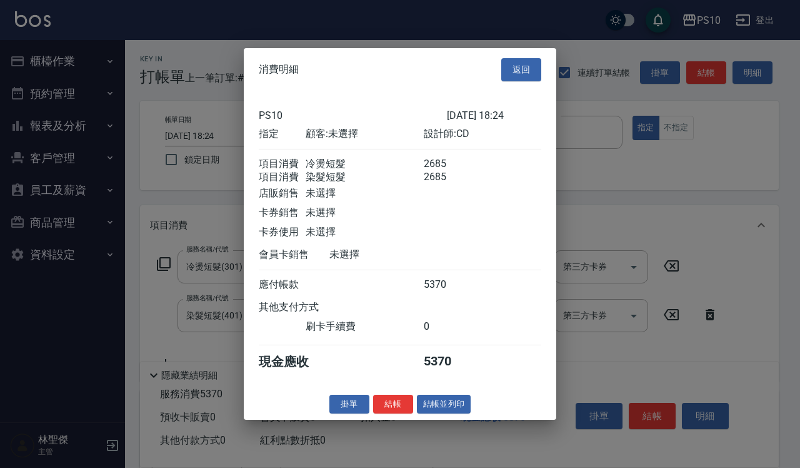
click at [390, 359] on button "結帳" at bounding box center [393, 403] width 40 height 19
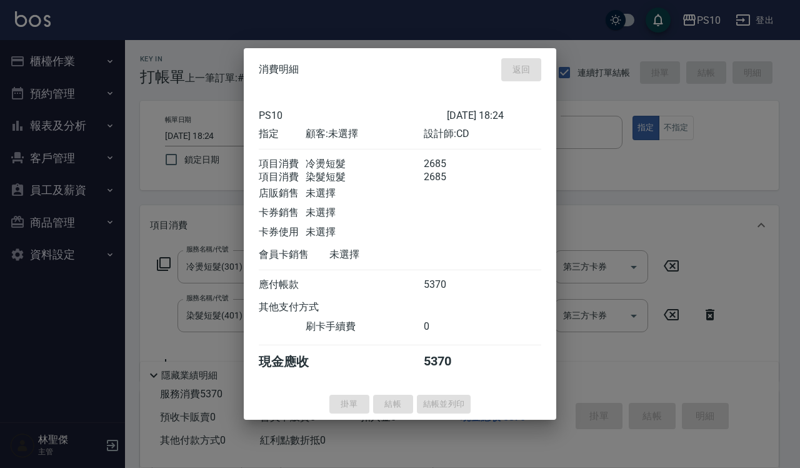
type input "[DATE] 18:26"
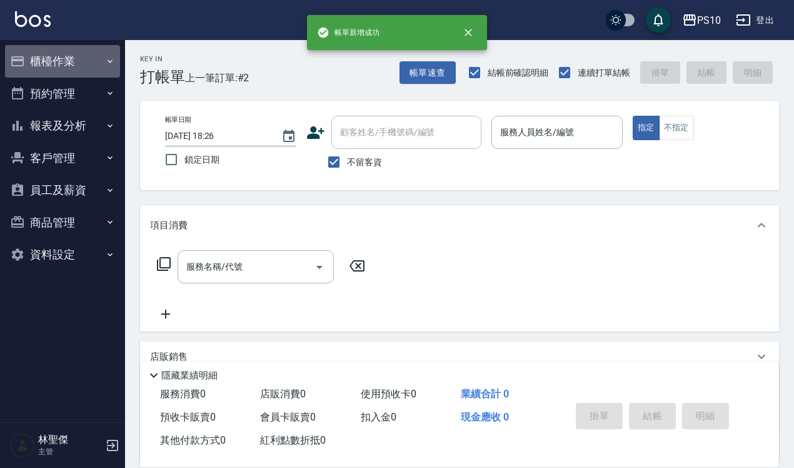
click at [39, 55] on button "櫃檯作業" at bounding box center [62, 61] width 115 height 33
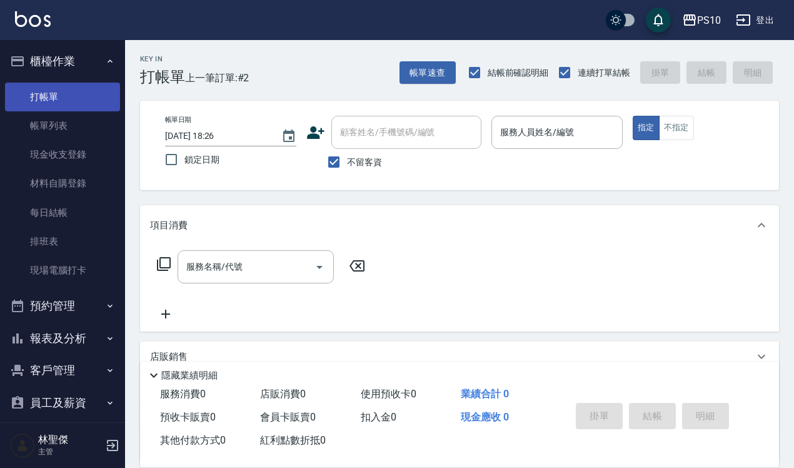
click at [68, 95] on link "打帳單" at bounding box center [62, 97] width 115 height 29
click at [390, 129] on input "服務人員姓名/編號" at bounding box center [557, 132] width 120 height 22
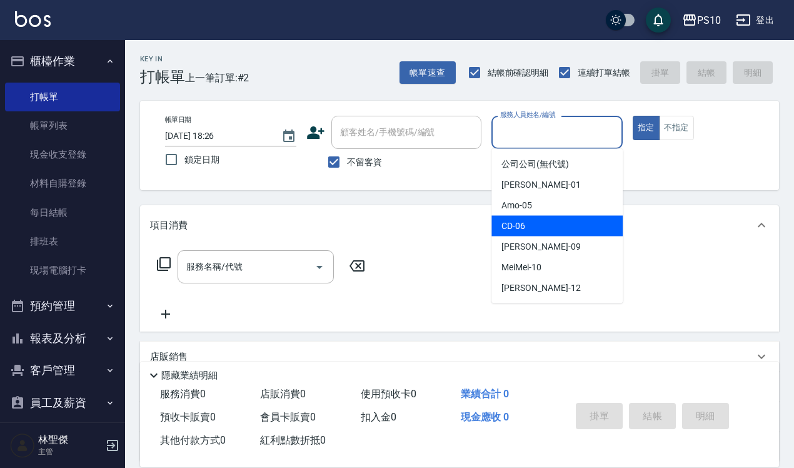
click at [390, 224] on span "CD -06" at bounding box center [513, 225] width 24 height 13
type input "CD-06"
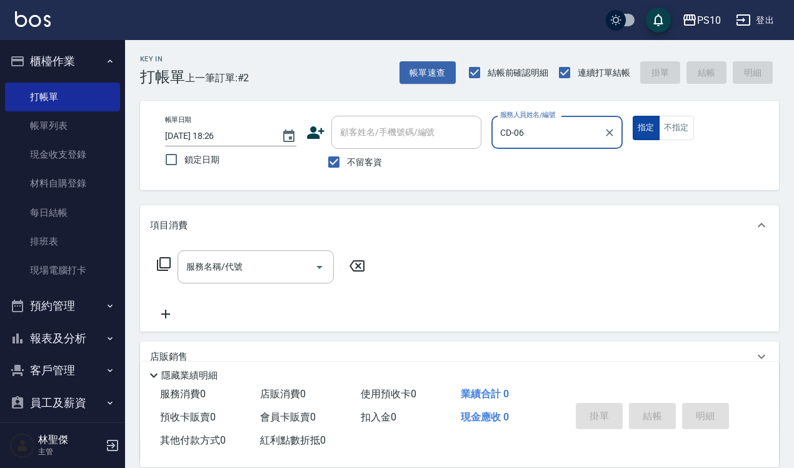
click at [390, 131] on button "指定" at bounding box center [646, 128] width 27 height 24
click at [191, 271] on input "服務名稱/代號" at bounding box center [246, 267] width 126 height 22
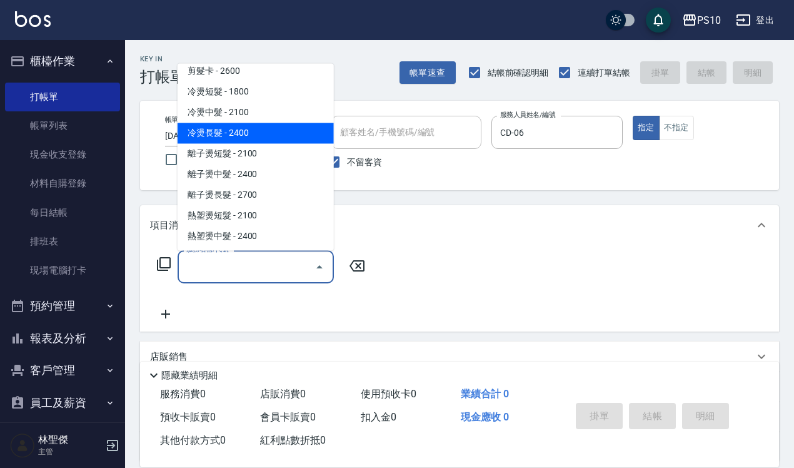
scroll to position [156, 0]
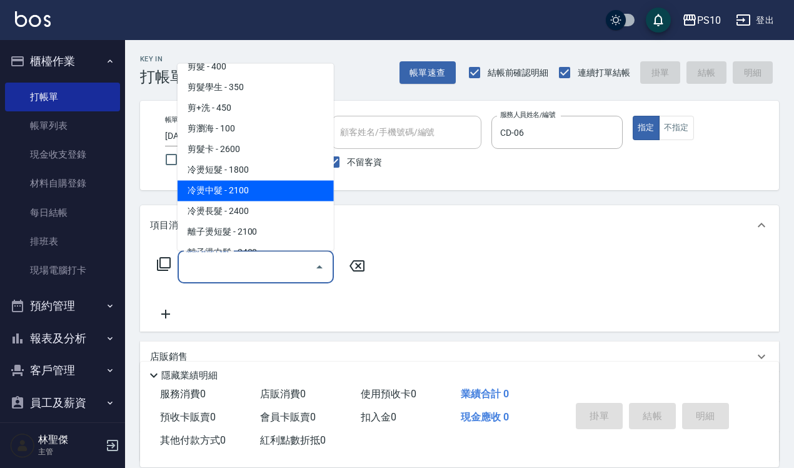
click at [213, 188] on span "冷燙中髮 - 2100" at bounding box center [256, 190] width 156 height 21
type input "冷燙中髮(302)"
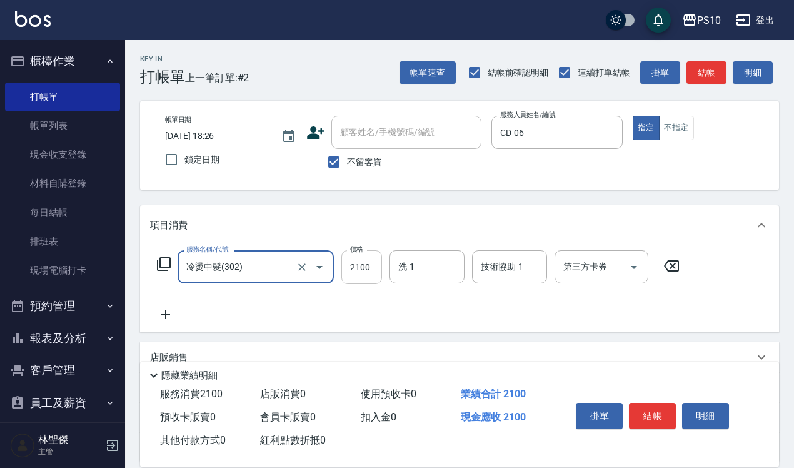
click at [350, 263] on input "2100" at bounding box center [361, 267] width 41 height 34
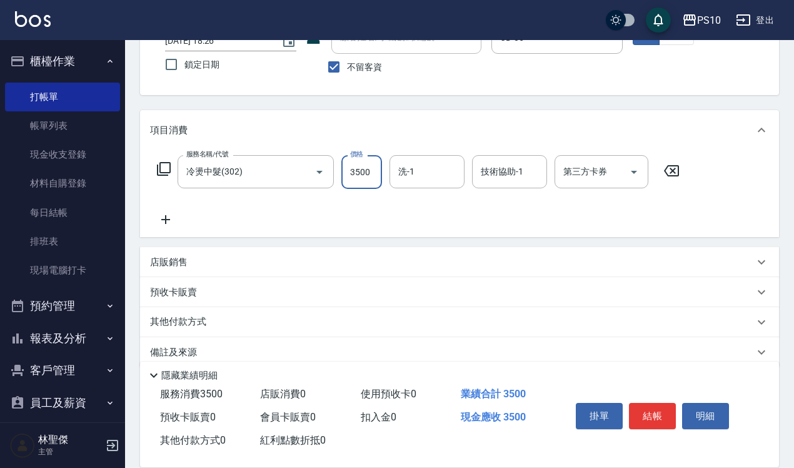
scroll to position [113, 0]
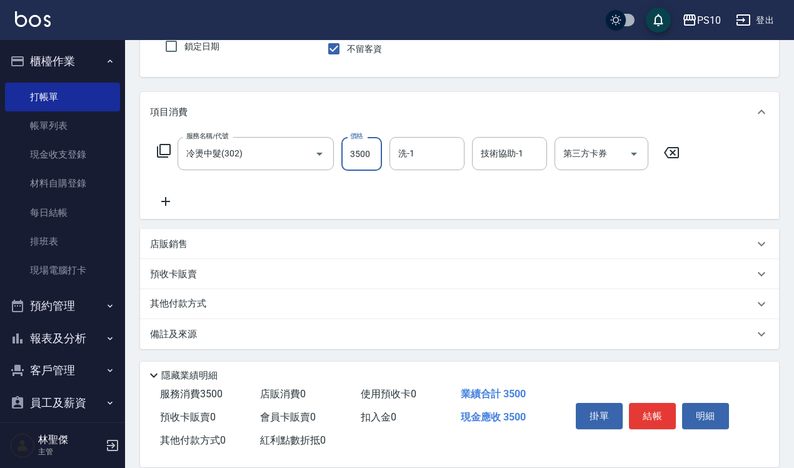
type input "3500"
click at [188, 304] on p "其他付款方式" at bounding box center [181, 304] width 63 height 14
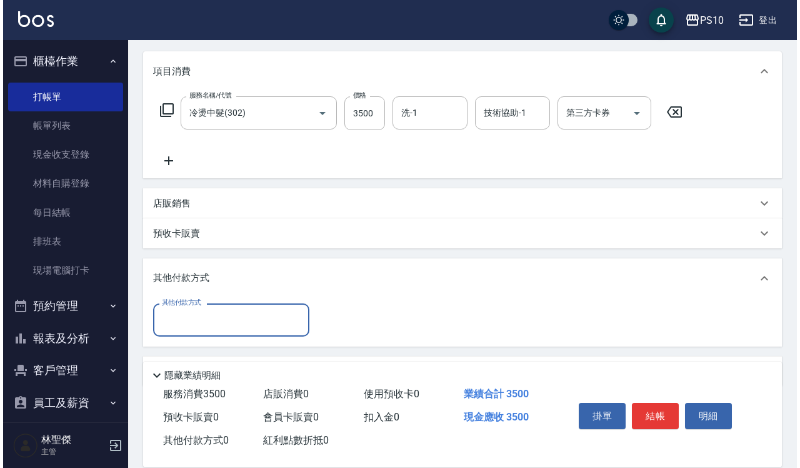
scroll to position [191, 0]
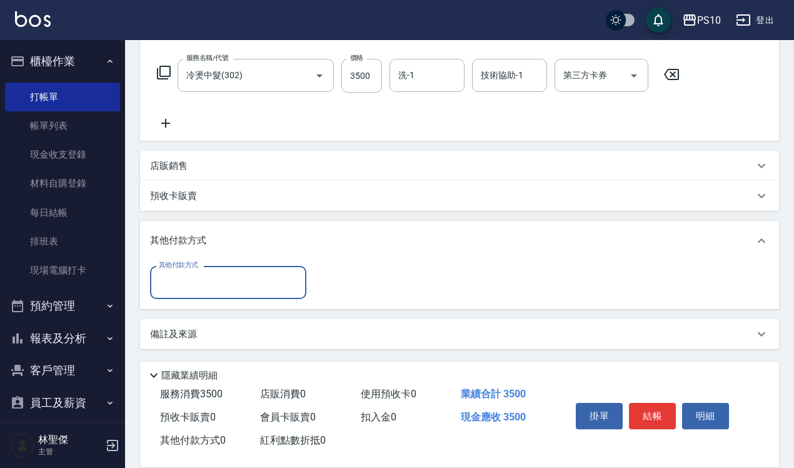
click at [207, 293] on input "其他付款方式" at bounding box center [228, 282] width 145 height 22
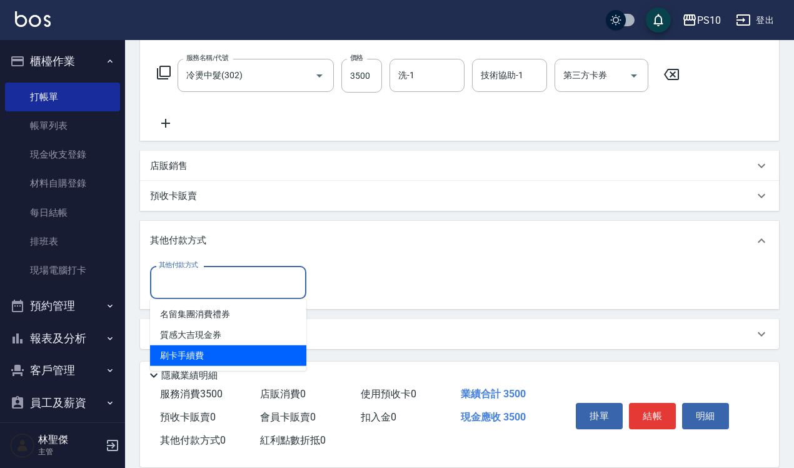
click at [210, 350] on span "刷卡手續費" at bounding box center [228, 355] width 156 height 21
type input "刷卡手續費"
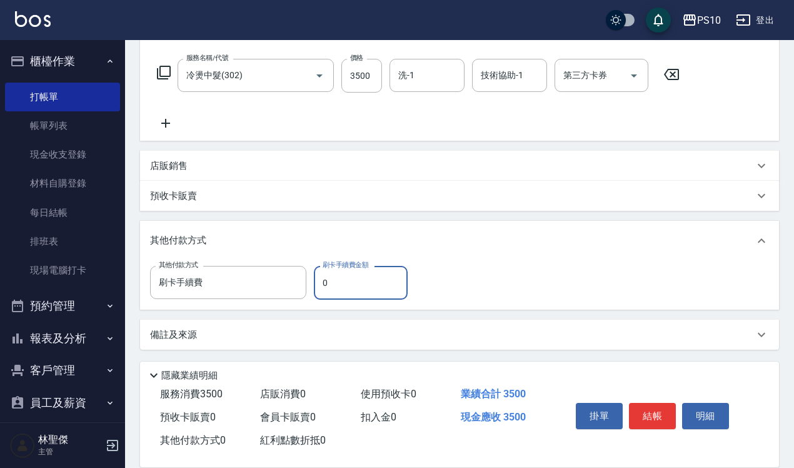
click at [323, 273] on input "0" at bounding box center [361, 283] width 94 height 34
type input "3500"
click at [390, 359] on button "結帳" at bounding box center [652, 416] width 47 height 26
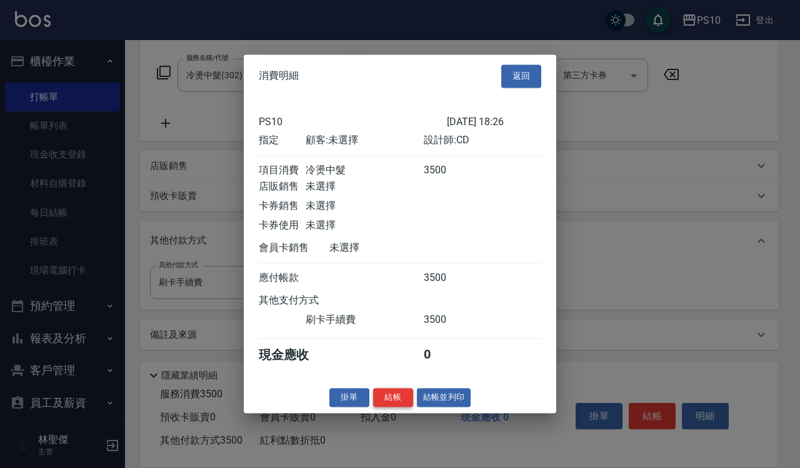
click at [390, 359] on button "結帳" at bounding box center [393, 397] width 40 height 19
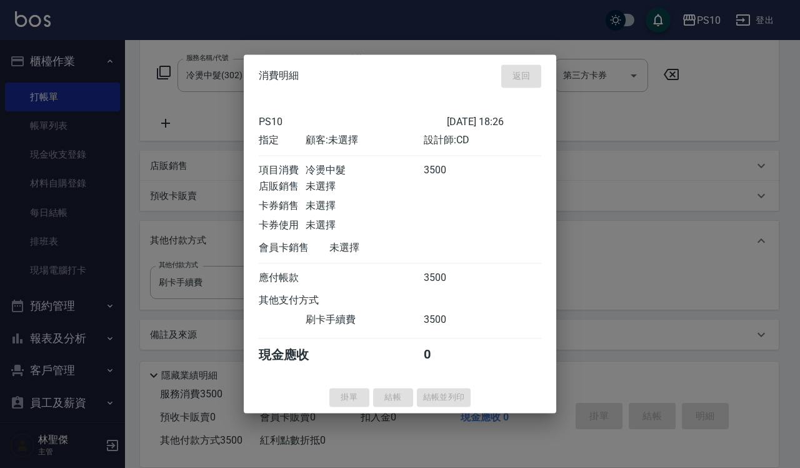
type input "[DATE] 18:27"
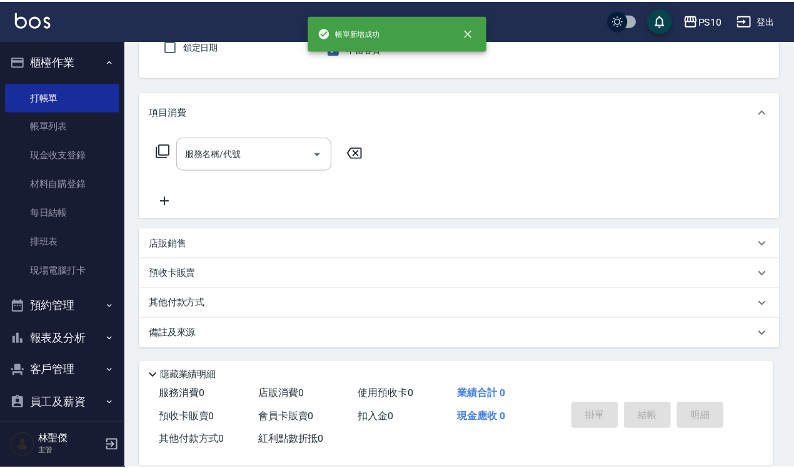
scroll to position [0, 0]
